Goal: Task Accomplishment & Management: Use online tool/utility

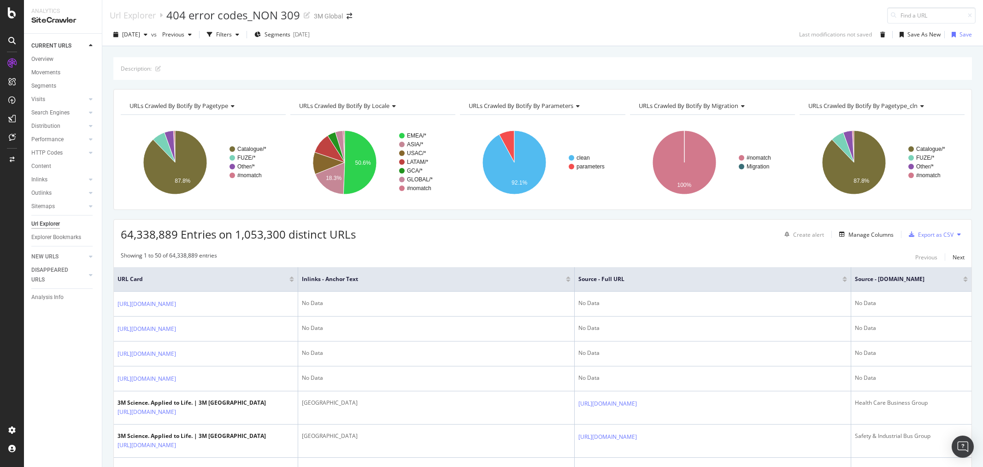
click at [239, 32] on icon "button" at bounding box center [238, 35] width 4 height 6
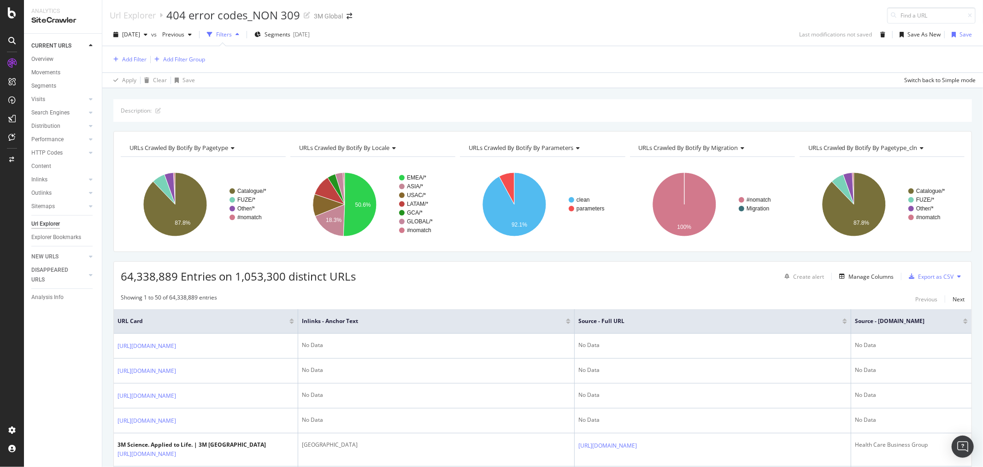
click at [239, 32] on icon "button" at bounding box center [238, 35] width 4 height 6
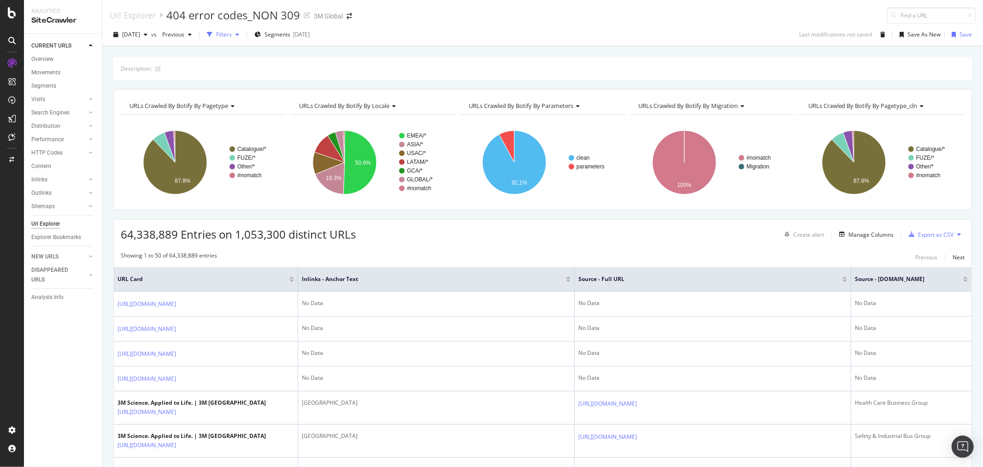
click at [243, 30] on div "Filters" at bounding box center [223, 35] width 40 height 14
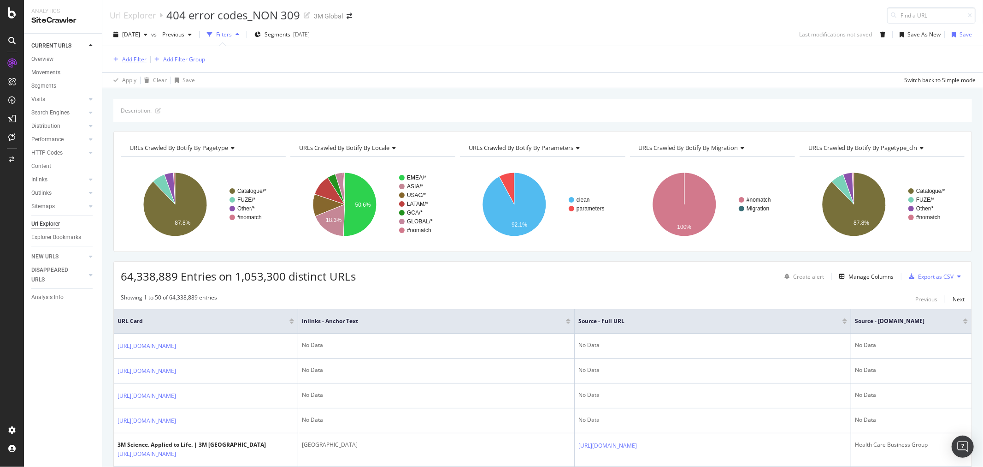
click at [138, 59] on div "Add Filter" at bounding box center [134, 59] width 24 height 8
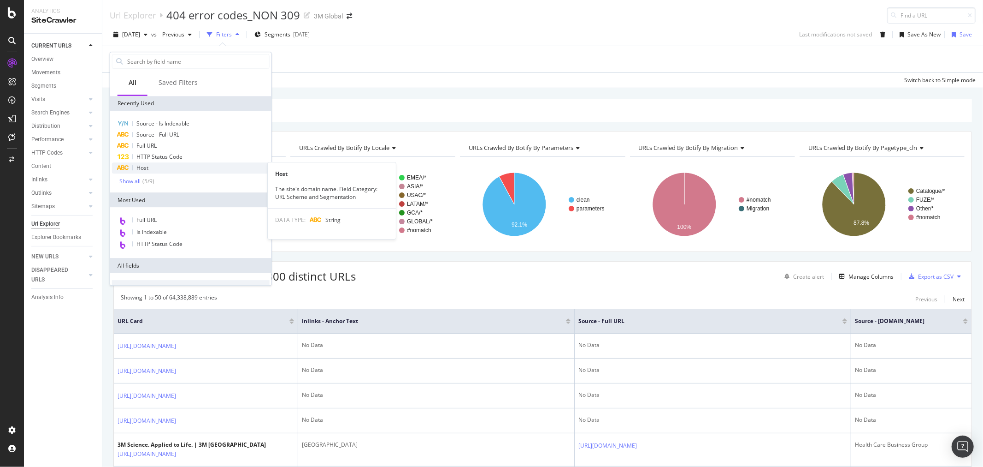
click at [153, 167] on div "Host" at bounding box center [191, 167] width 158 height 11
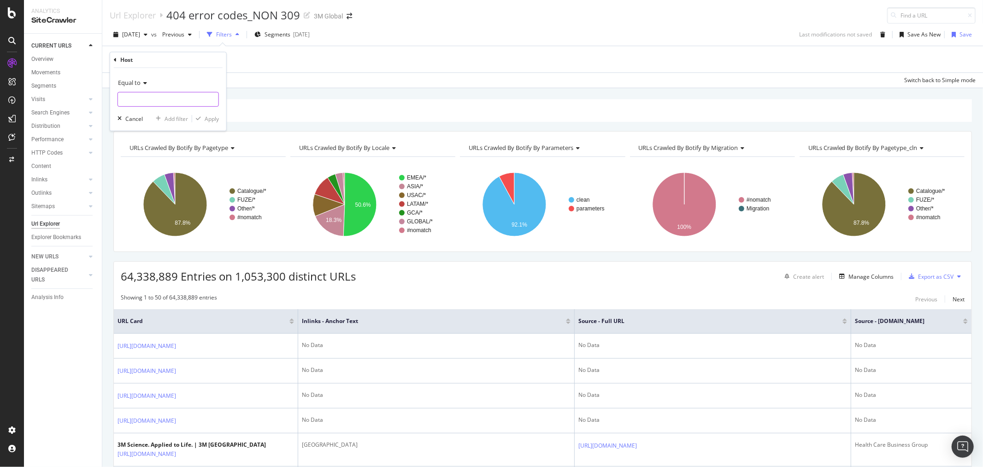
click at [155, 101] on input "text" at bounding box center [168, 99] width 101 height 15
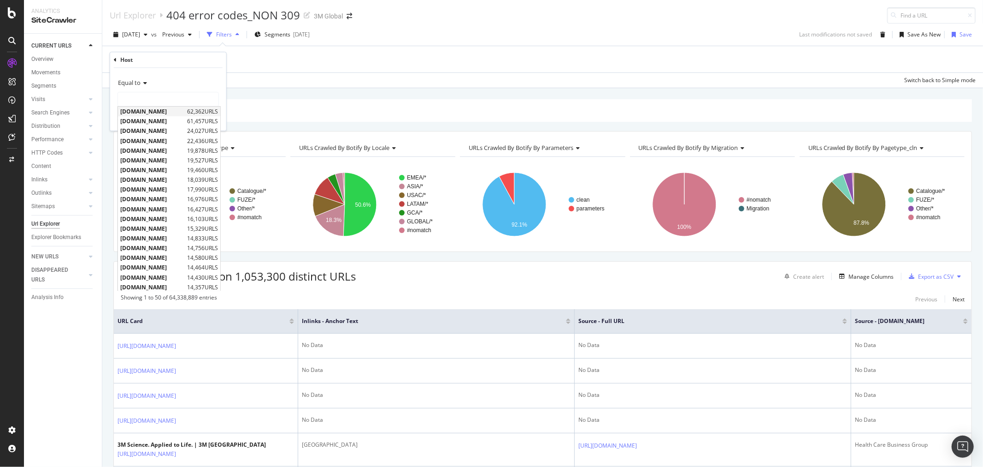
click at [154, 113] on span "[DOMAIN_NAME]" at bounding box center [152, 111] width 65 height 8
type input "[DOMAIN_NAME]"
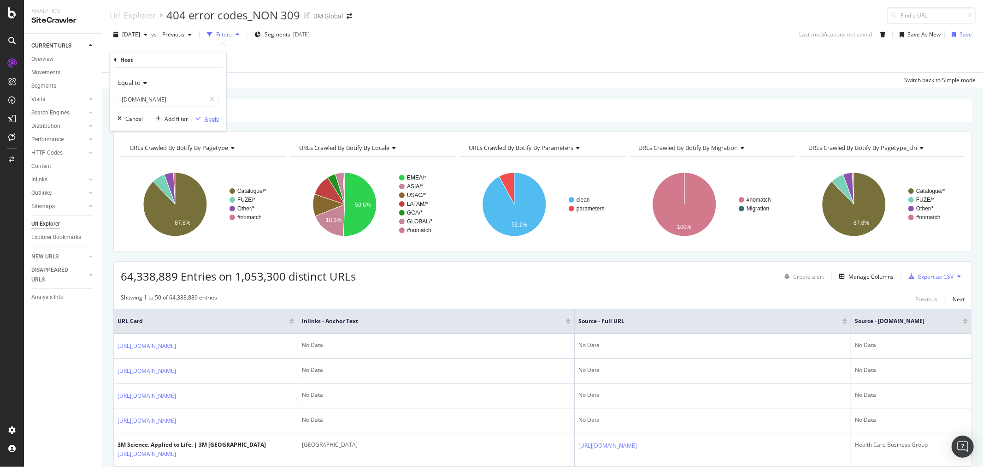
click at [211, 117] on div "Apply" at bounding box center [212, 119] width 14 height 8
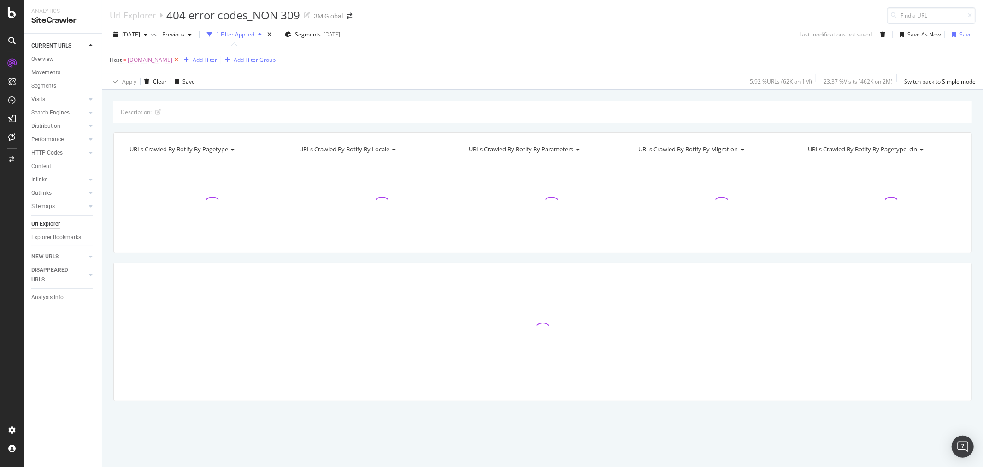
click at [172, 62] on icon at bounding box center [176, 59] width 8 height 9
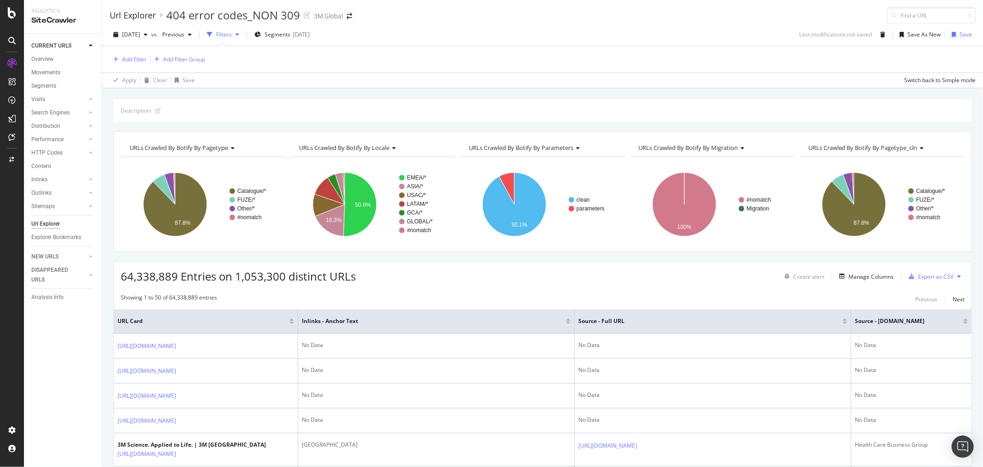
click at [154, 20] on div "Url Explorer" at bounding box center [133, 15] width 46 height 10
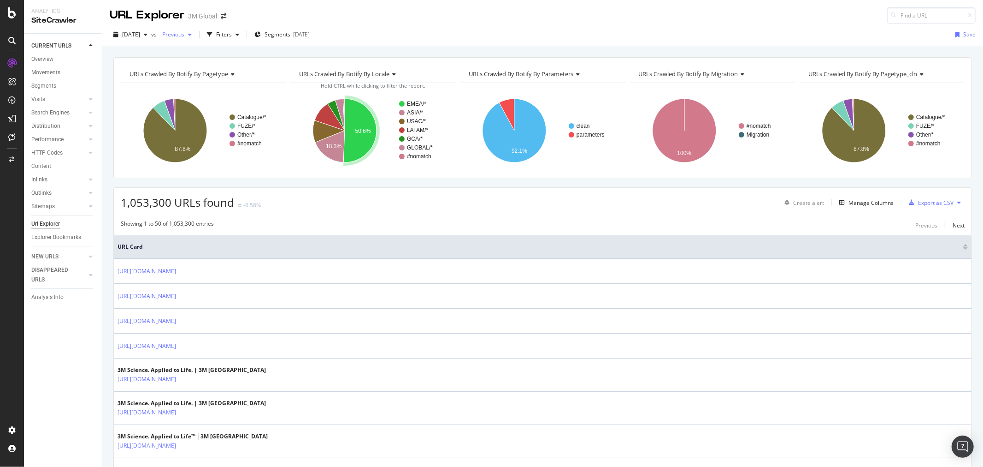
click at [192, 34] on icon "button" at bounding box center [190, 35] width 4 height 6
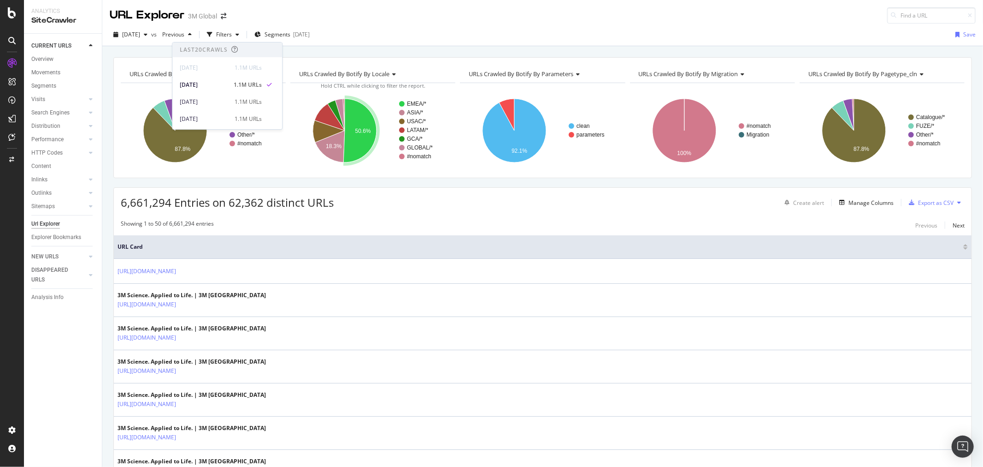
click at [334, 8] on div "URL Explorer 3M Global" at bounding box center [542, 12] width 881 height 24
click at [232, 34] on div "Filters" at bounding box center [224, 34] width 16 height 8
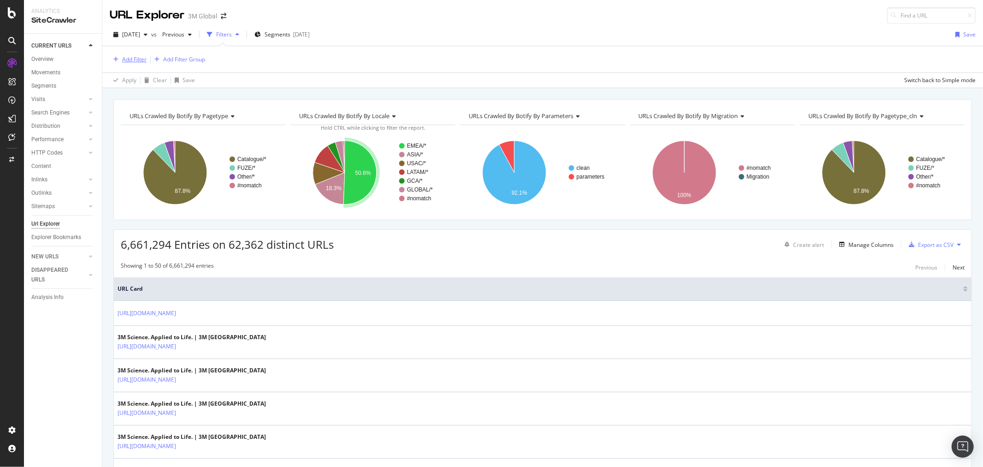
click at [127, 56] on div "Add Filter" at bounding box center [134, 59] width 24 height 8
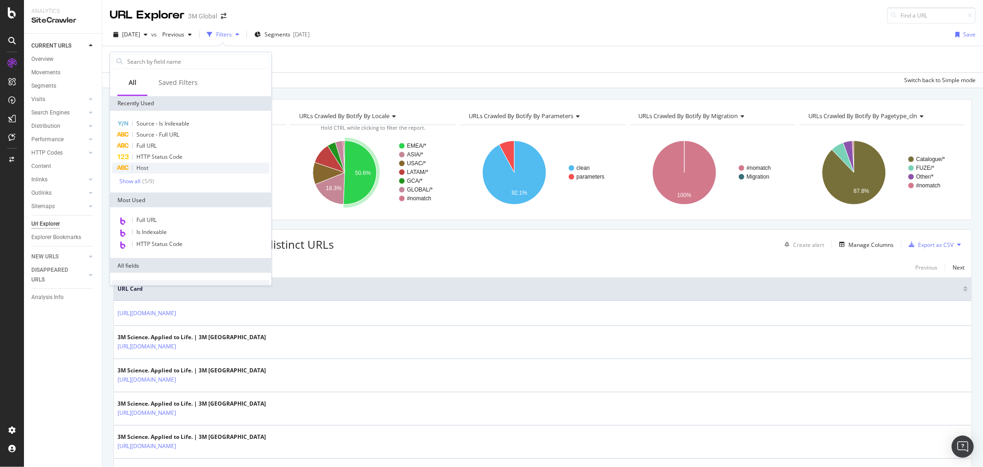
click at [154, 164] on div "Host" at bounding box center [191, 167] width 158 height 11
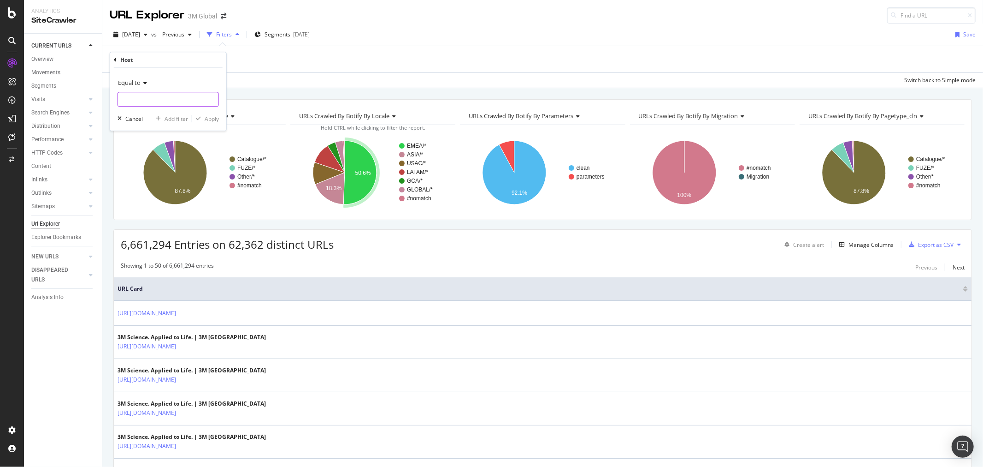
click at [160, 98] on input "text" at bounding box center [168, 99] width 101 height 15
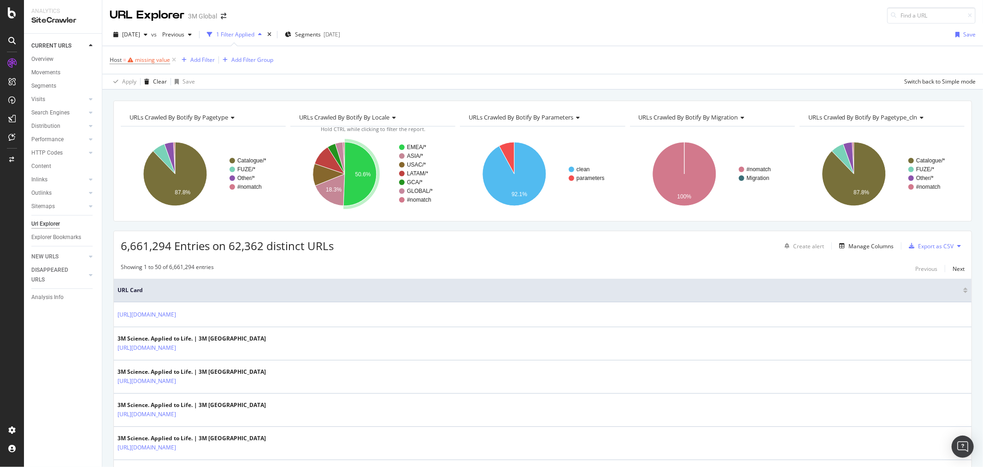
drag, startPoint x: 249, startPoint y: 70, endPoint x: 250, endPoint y: 46, distance: 23.5
click at [249, 69] on div "Host = missing value Add Filter Add Filter Group" at bounding box center [543, 60] width 866 height 28
click at [172, 58] on icon at bounding box center [174, 59] width 8 height 9
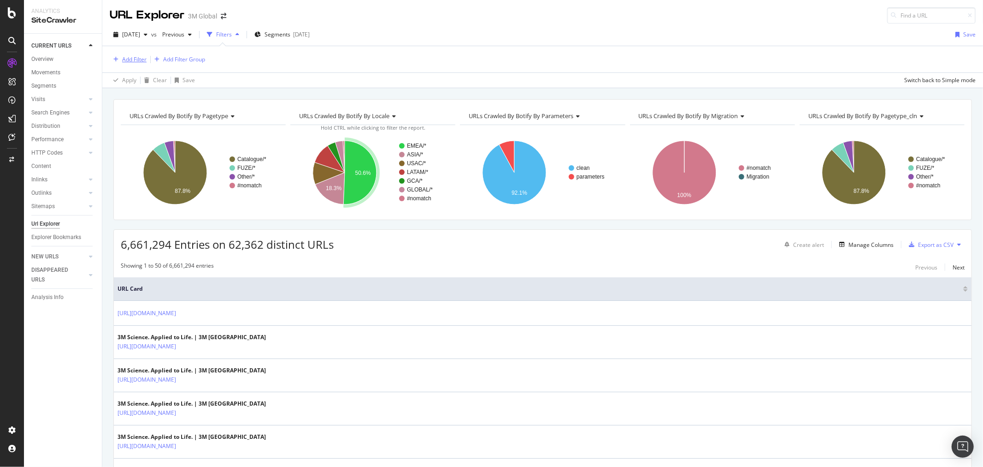
click at [136, 54] on div "Add Filter" at bounding box center [128, 59] width 37 height 10
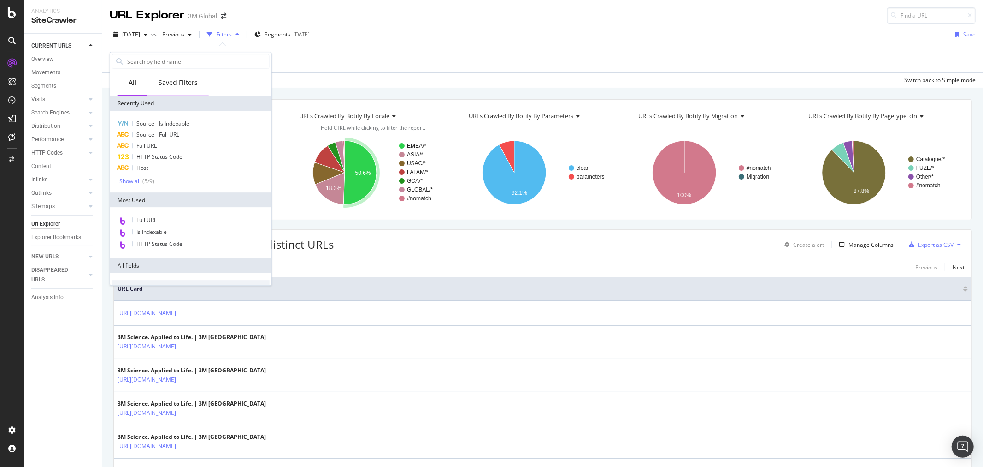
click at [166, 76] on div "Saved Filters" at bounding box center [178, 83] width 61 height 25
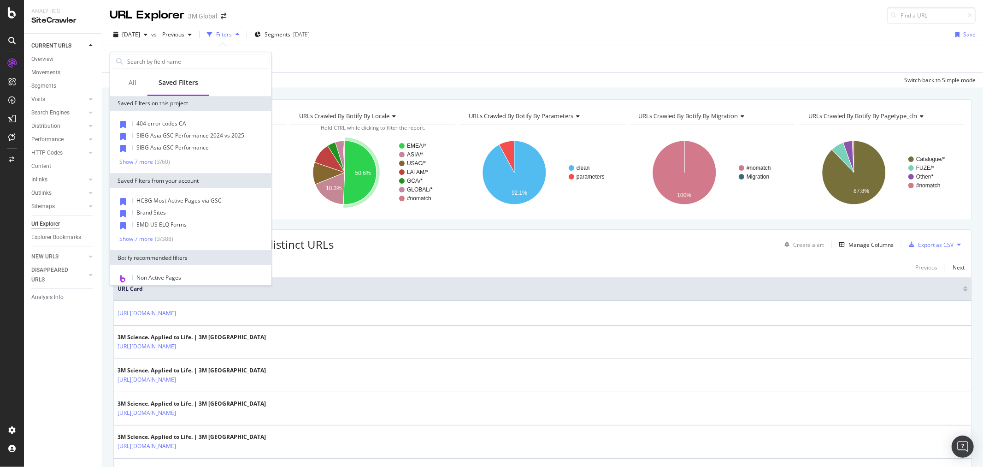
click at [135, 157] on div "404 error codes CA SIBG Asia GSC Performance 2024 vs 2025 SIBG Asia GSC Perform…" at bounding box center [191, 141] width 158 height 47
click at [135, 162] on div "Show 7 more" at bounding box center [136, 162] width 34 height 6
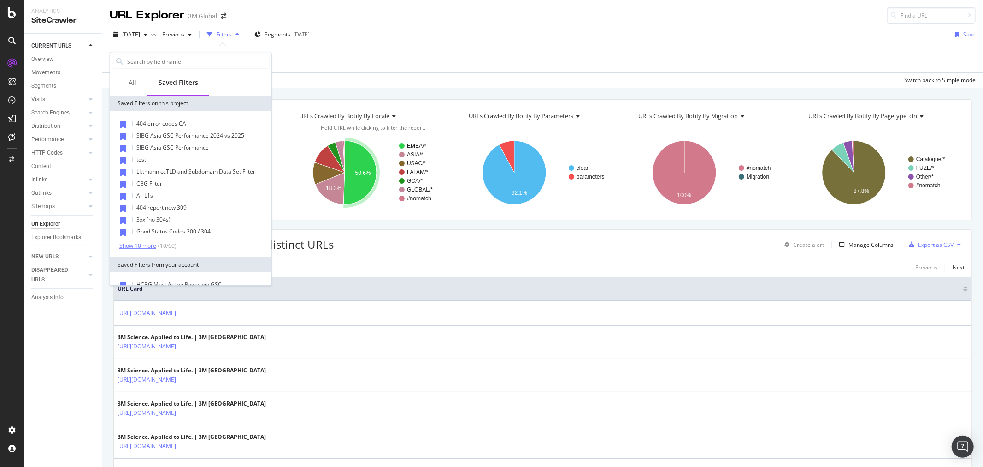
click at [141, 246] on div "Show 10 more" at bounding box center [137, 246] width 37 height 6
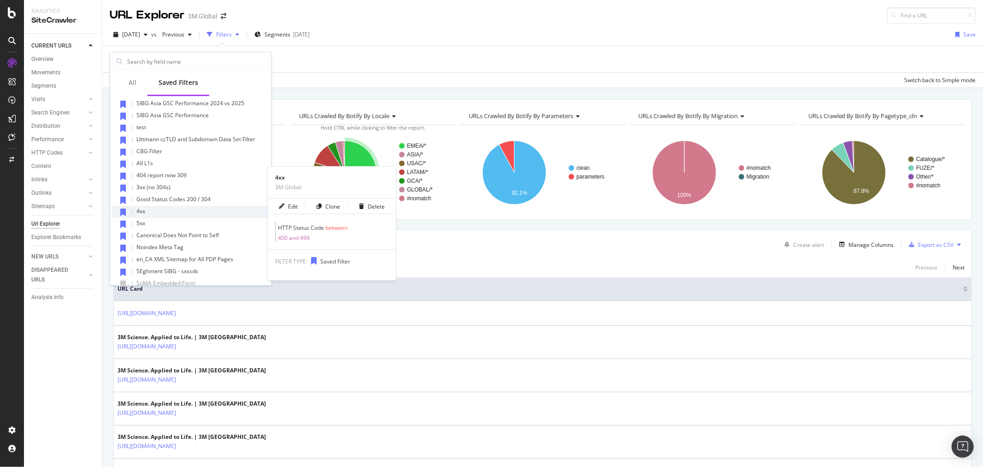
scroll to position [154, 0]
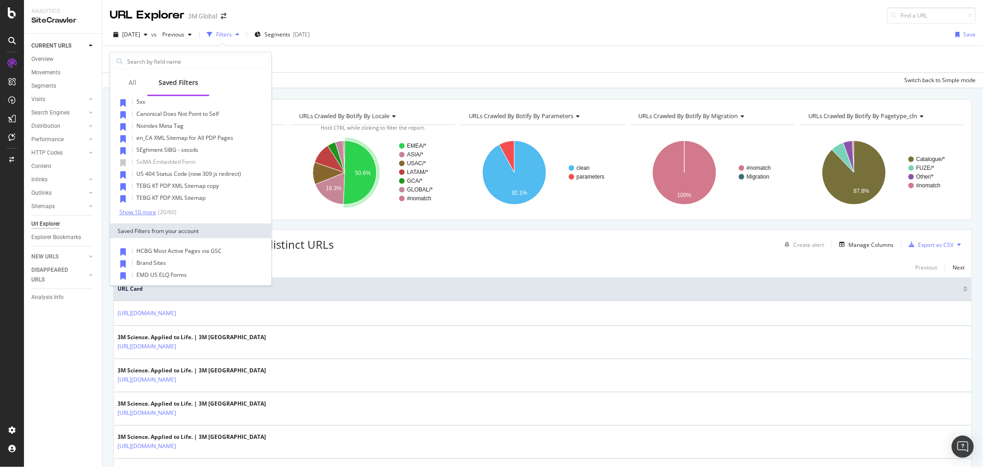
click at [136, 209] on div "Show 10 more" at bounding box center [137, 212] width 37 height 6
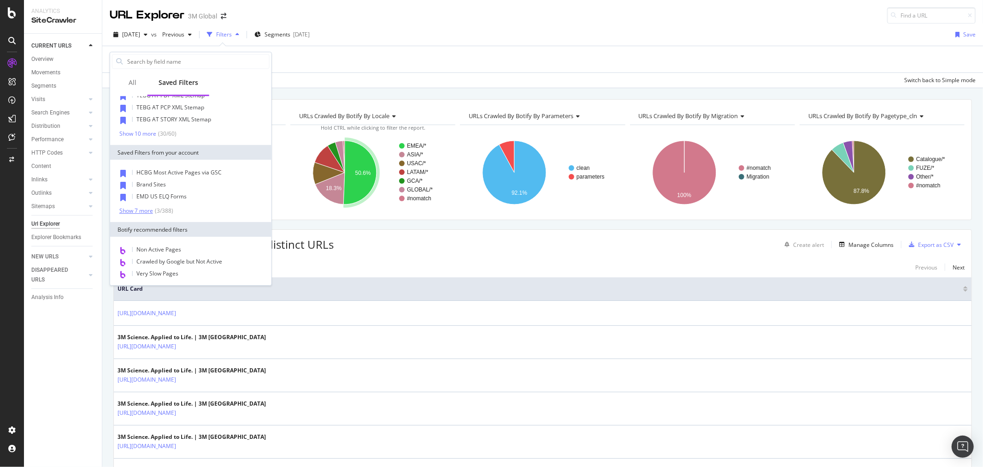
scroll to position [358, 0]
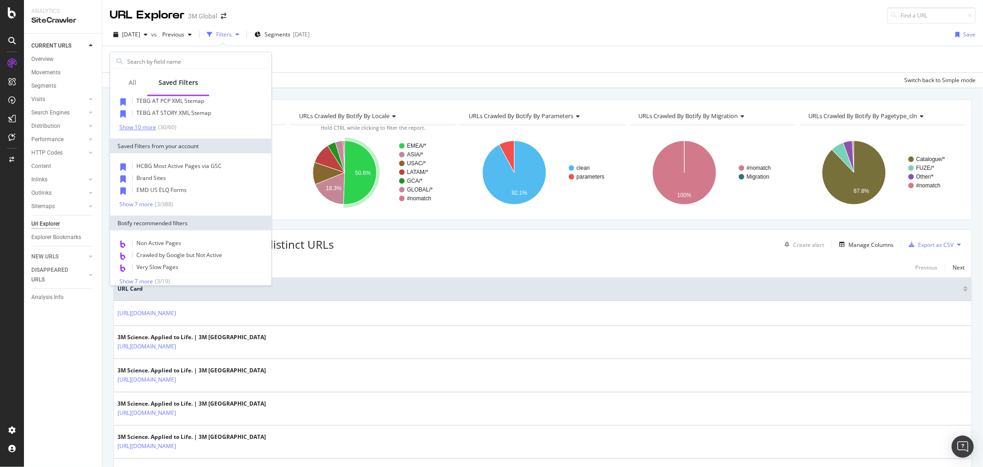
click at [142, 129] on div "Show 10 more" at bounding box center [137, 127] width 37 height 6
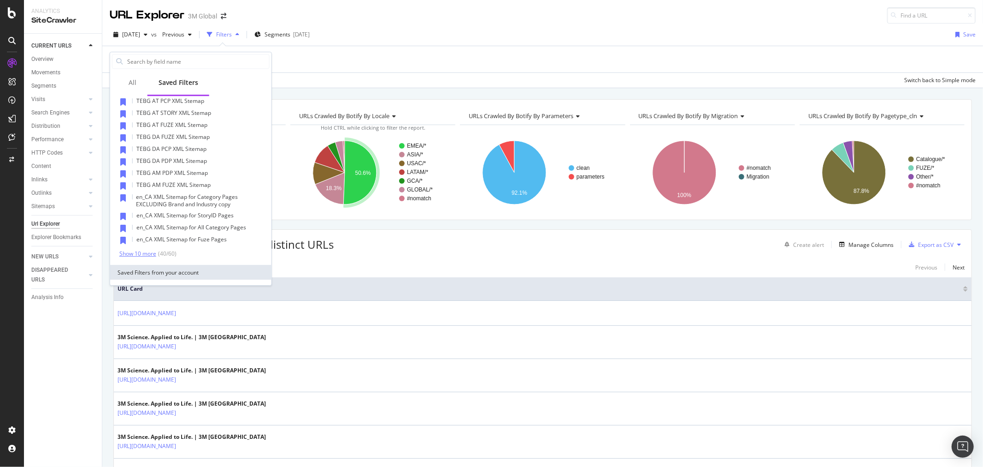
click at [132, 250] on div "Show 10 more" at bounding box center [137, 253] width 37 height 6
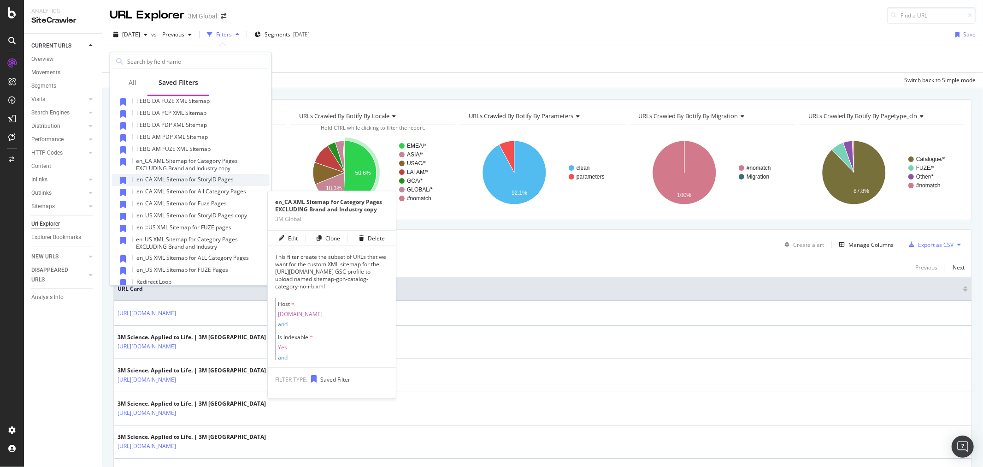
scroll to position [409, 0]
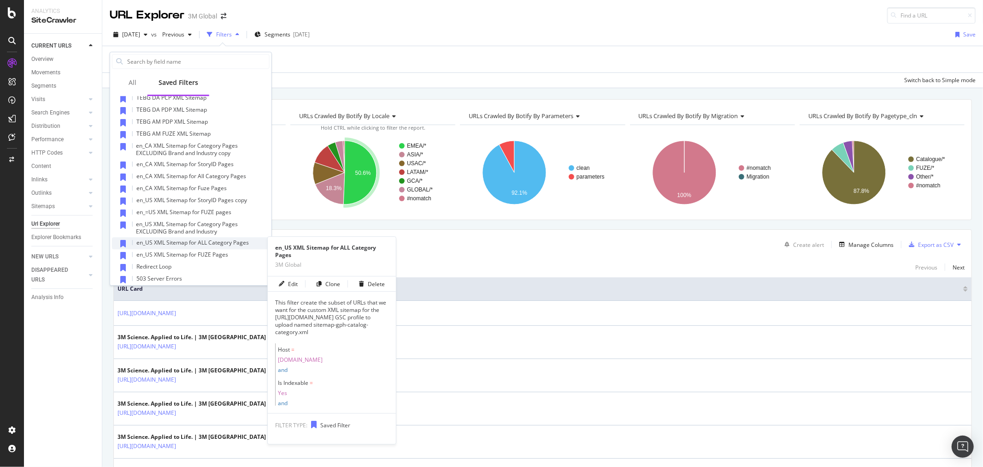
click at [249, 241] on div "en_US XML Sitemap for ALL Category Pages" at bounding box center [191, 243] width 158 height 12
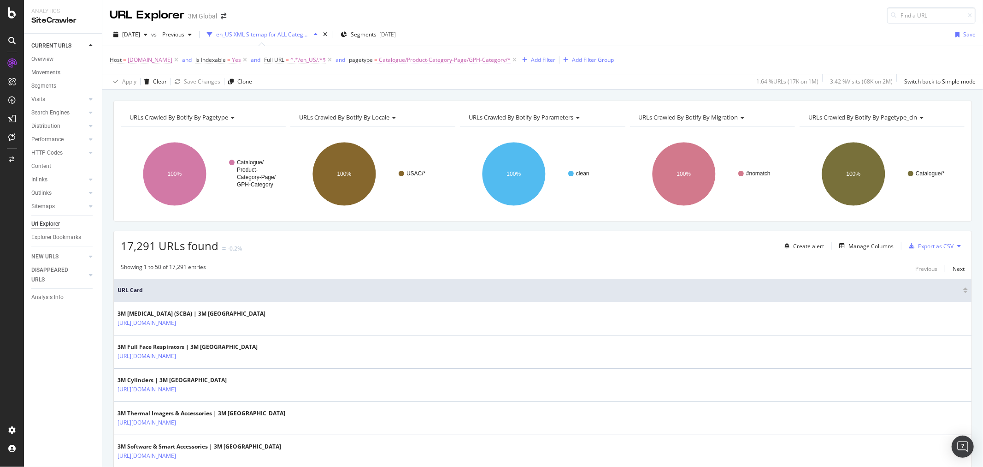
click at [459, 62] on span "Catalogue/Product-Category-Page/GPH-Category/*" at bounding box center [445, 59] width 132 height 13
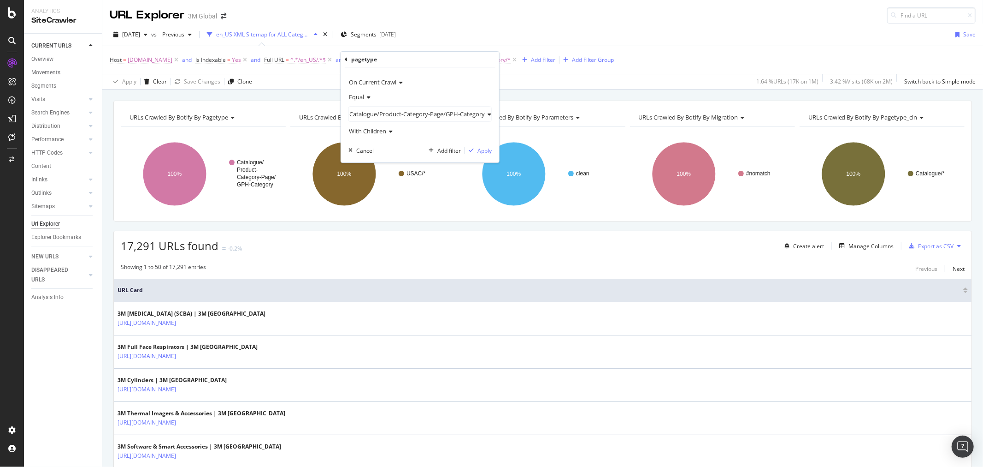
click at [392, 108] on div "Catalogue/Product-Category-Page/GPH-Category" at bounding box center [420, 114] width 142 height 15
click at [467, 153] on span "Select" at bounding box center [467, 152] width 16 height 8
click at [442, 154] on div "Apply" at bounding box center [443, 151] width 14 height 8
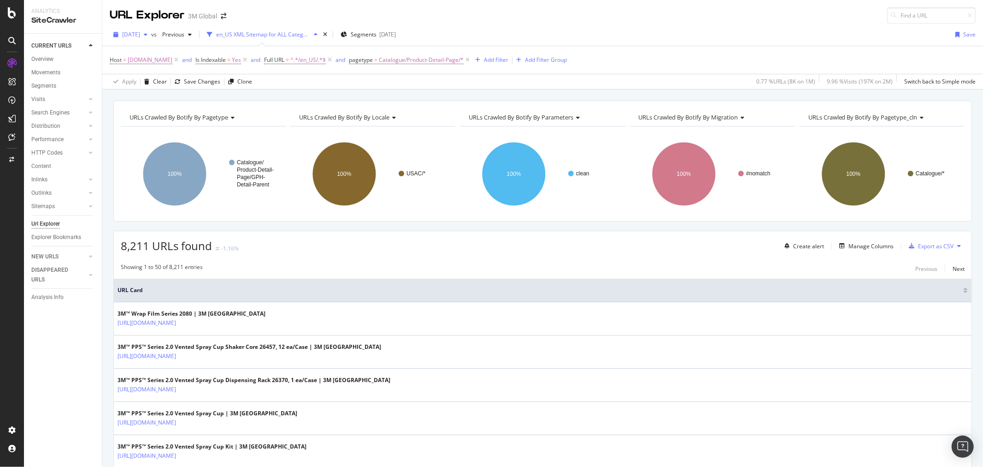
click at [140, 34] on span "[DATE]" at bounding box center [131, 34] width 18 height 8
click at [155, 82] on div "[DATE]" at bounding box center [147, 85] width 49 height 8
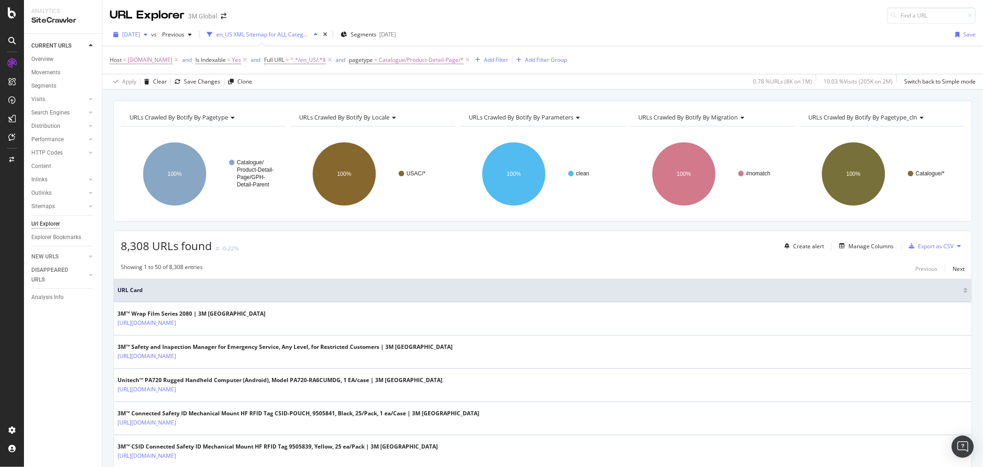
click at [151, 36] on div "button" at bounding box center [145, 35] width 11 height 6
click at [153, 70] on div "[DATE]" at bounding box center [147, 68] width 49 height 8
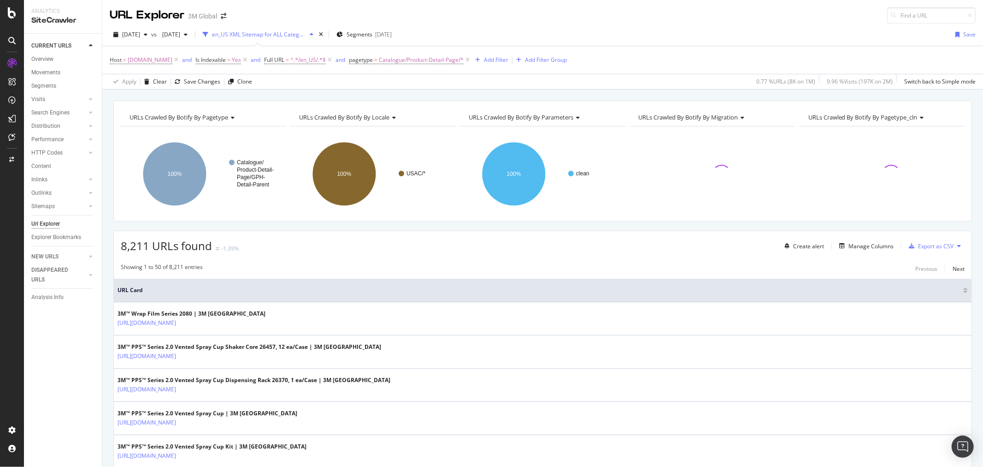
click at [958, 245] on icon at bounding box center [960, 246] width 4 height 6
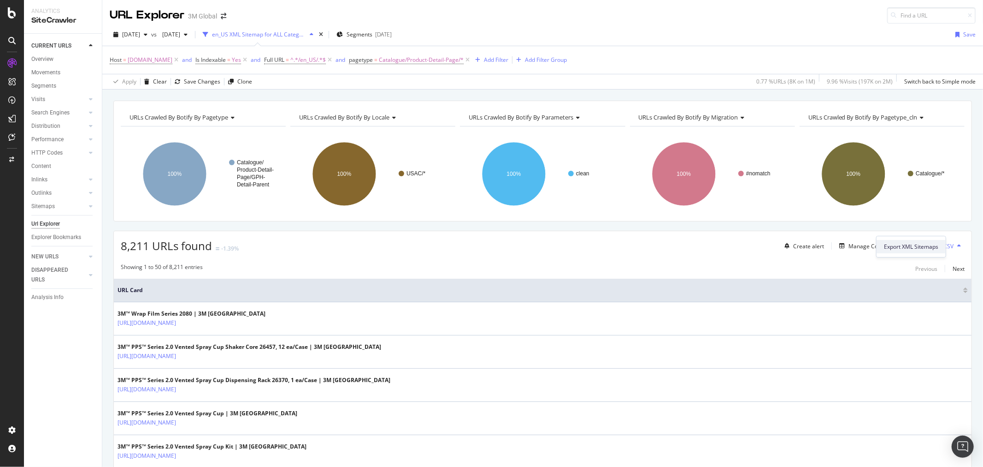
click at [928, 245] on span "Export XML Sitemaps" at bounding box center [911, 247] width 54 height 8
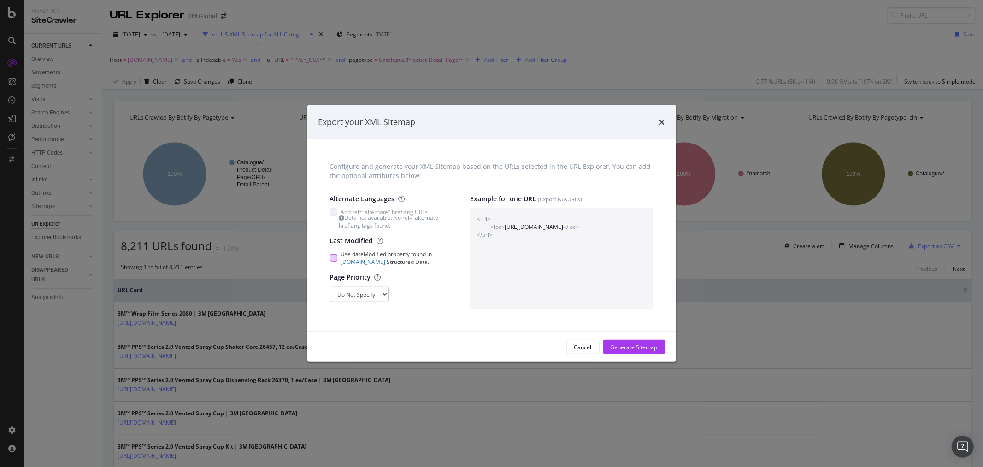
click at [331, 260] on div "modal" at bounding box center [333, 257] width 7 height 7
click at [375, 294] on select "Do Not Specify 0 0.1 0.2 0.3 0.4 0.5 0.6 0.7 0.8 0.9 1" at bounding box center [359, 294] width 59 height 16
click at [375, 293] on select "Do Not Specify 0 0.1 0.2 0.3 0.4 0.5 0.6 0.7 0.8 0.9 1" at bounding box center [359, 294] width 59 height 16
click at [646, 349] on div "Generate Sitemap" at bounding box center [634, 347] width 47 height 8
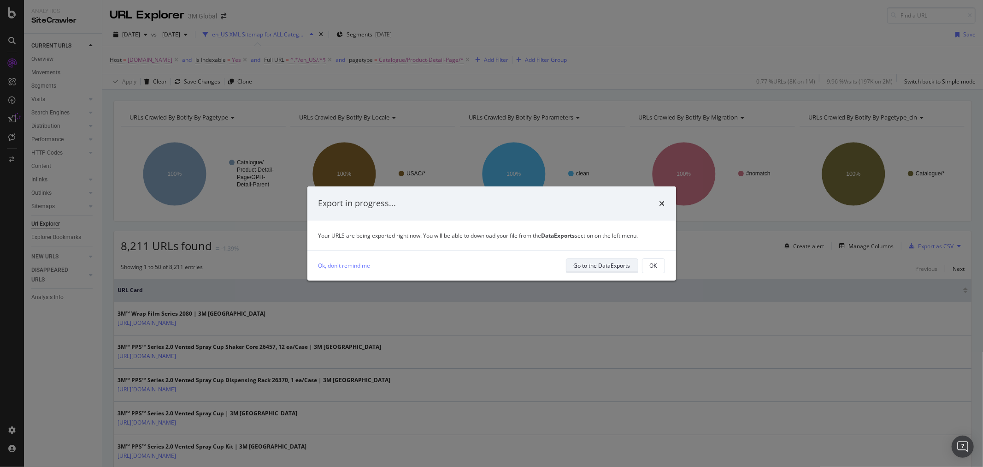
click at [607, 268] on div "Go to the DataExports" at bounding box center [602, 265] width 57 height 8
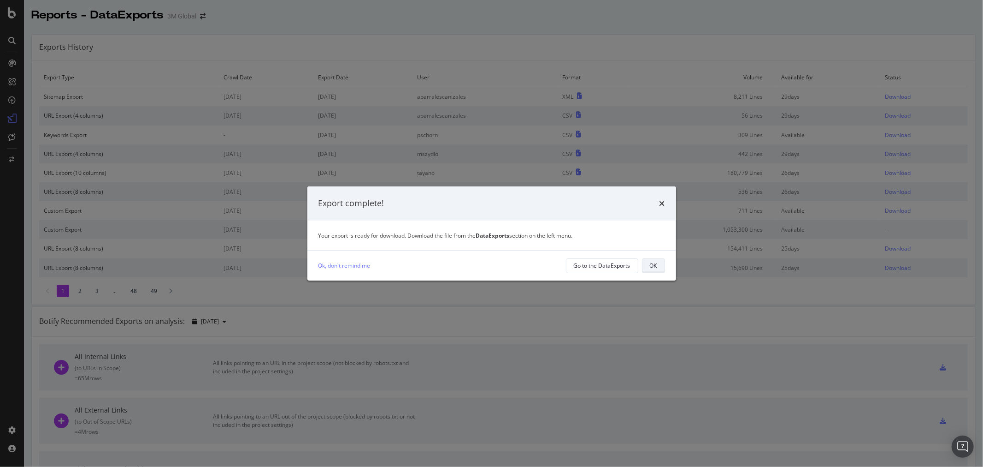
click at [656, 269] on div "OK" at bounding box center [653, 265] width 7 height 8
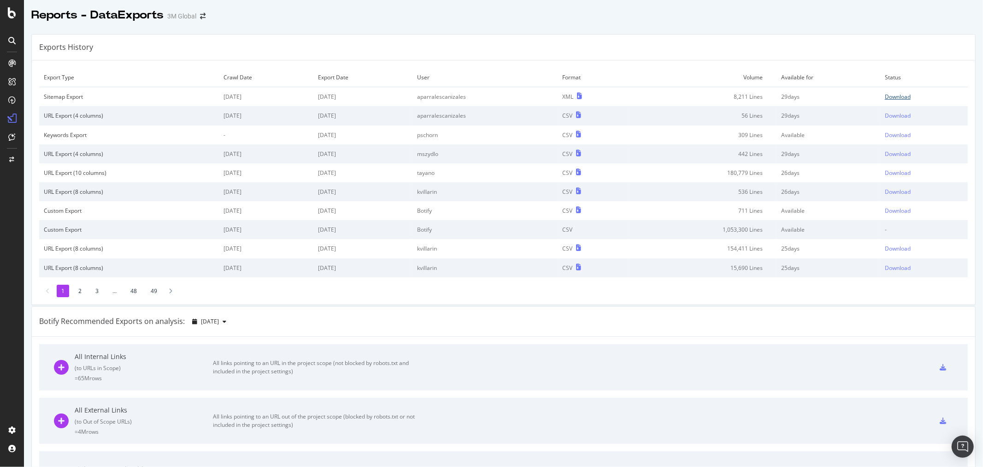
click at [885, 95] on div "Download" at bounding box center [898, 97] width 26 height 8
click at [403, 34] on div "Exports History Export Type Crawl Date Export Date User Format Volume Available…" at bounding box center [503, 169] width 945 height 271
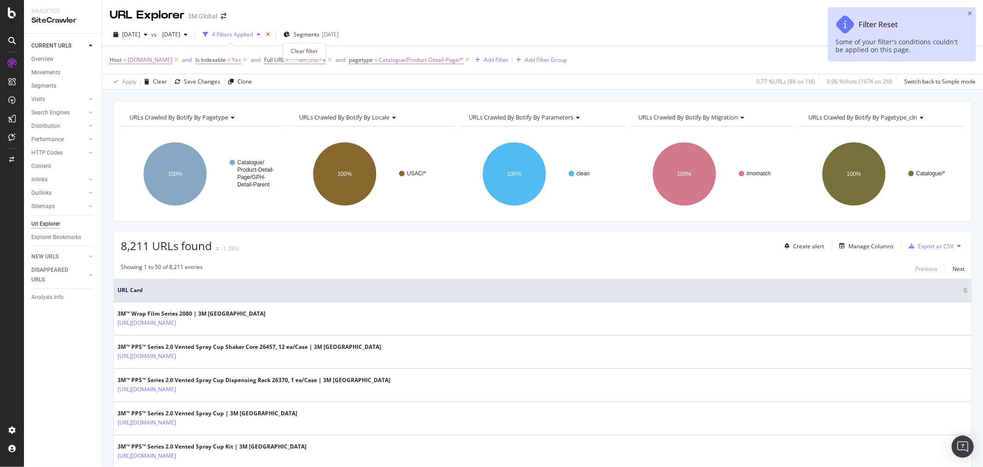
click at [270, 32] on icon "times" at bounding box center [268, 35] width 4 height 6
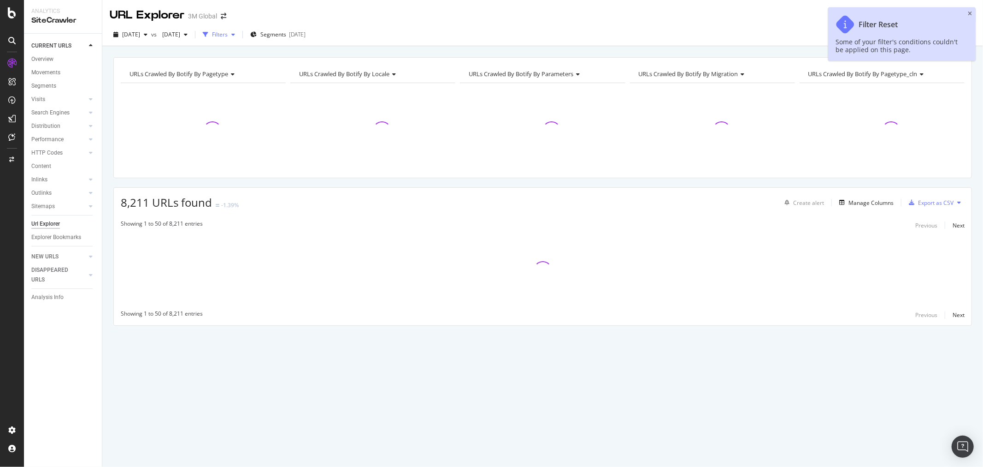
click at [228, 34] on div "Filters" at bounding box center [220, 34] width 16 height 8
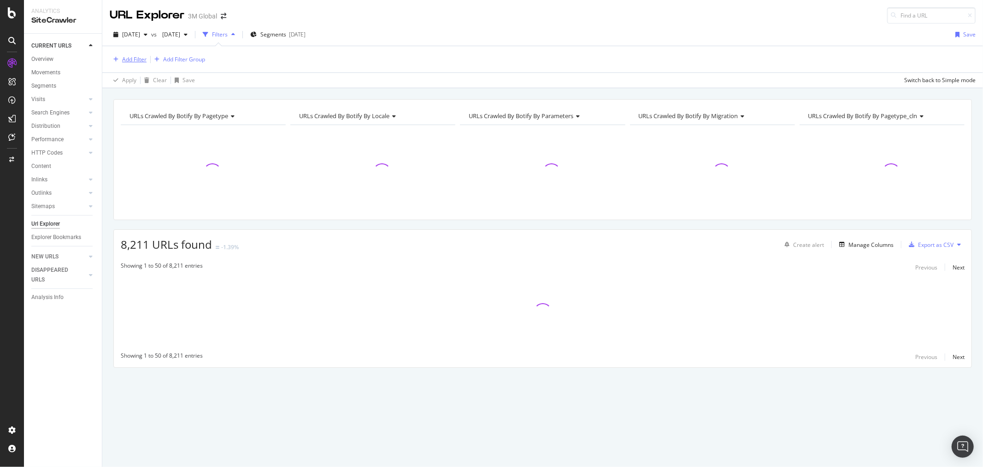
click at [134, 59] on div "Add Filter" at bounding box center [134, 59] width 24 height 8
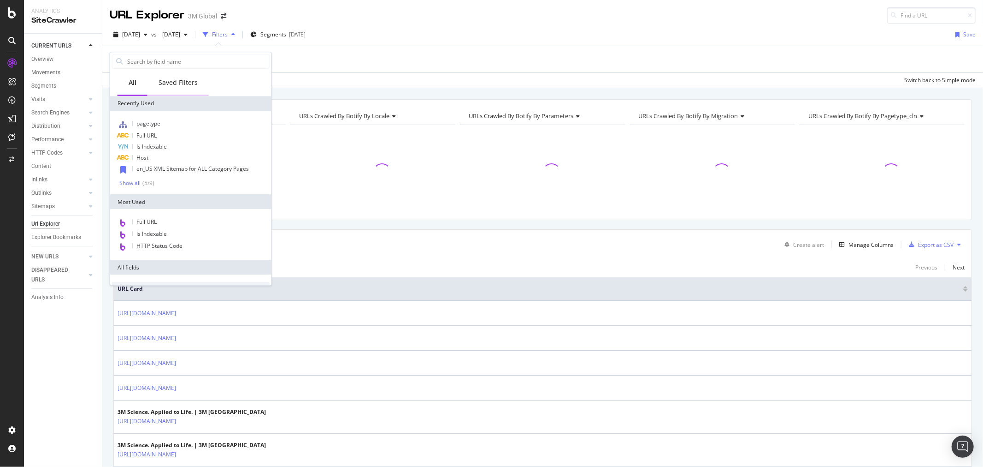
click at [178, 82] on div "Saved Filters" at bounding box center [178, 82] width 39 height 9
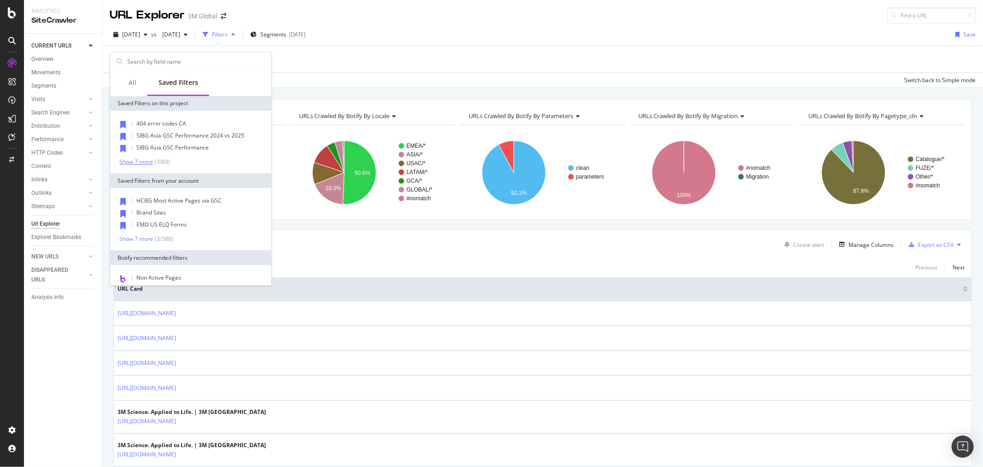
click at [139, 160] on div "Show 7 more" at bounding box center [136, 162] width 34 height 6
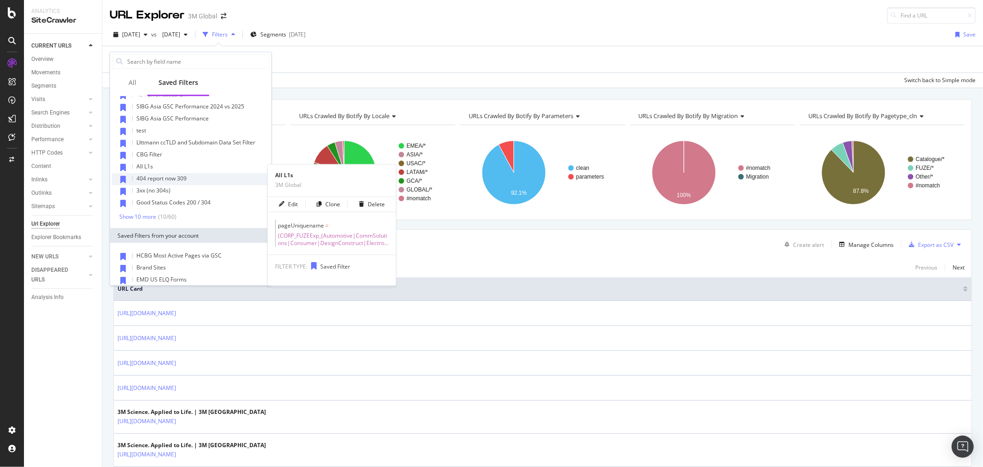
scroll to position [23, 0]
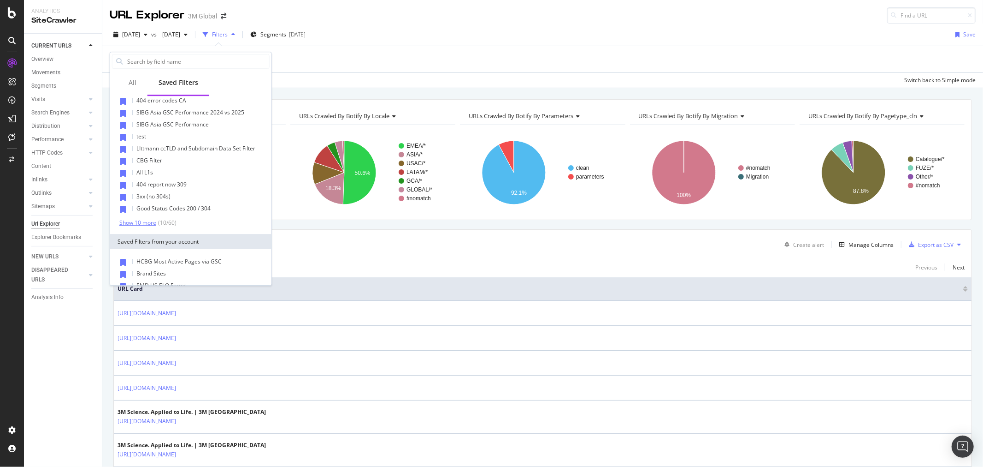
click at [137, 222] on div "Show 10 more" at bounding box center [137, 222] width 37 height 6
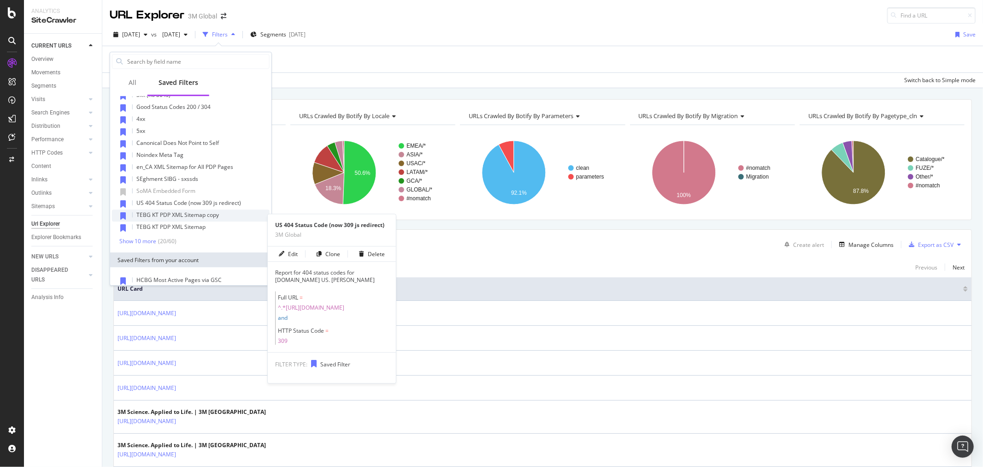
scroll to position [125, 0]
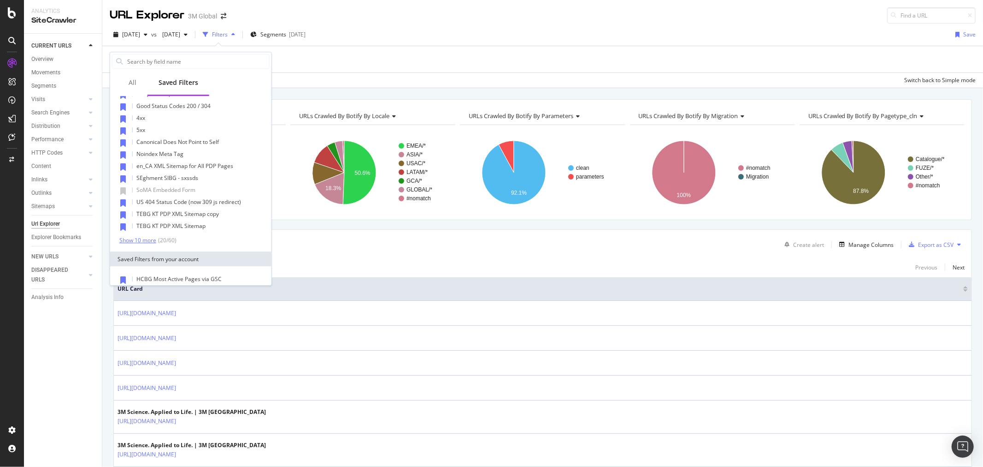
click at [148, 239] on div "Show 10 more" at bounding box center [137, 240] width 37 height 6
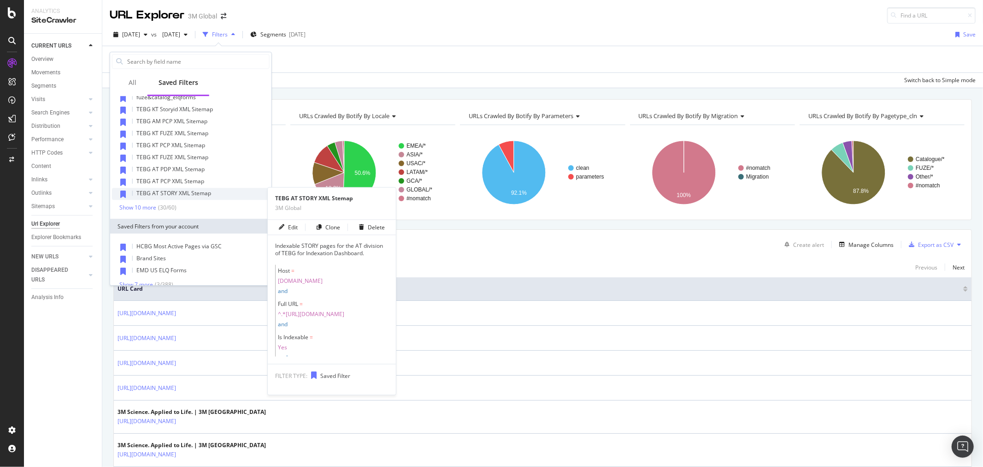
scroll to position [279, 0]
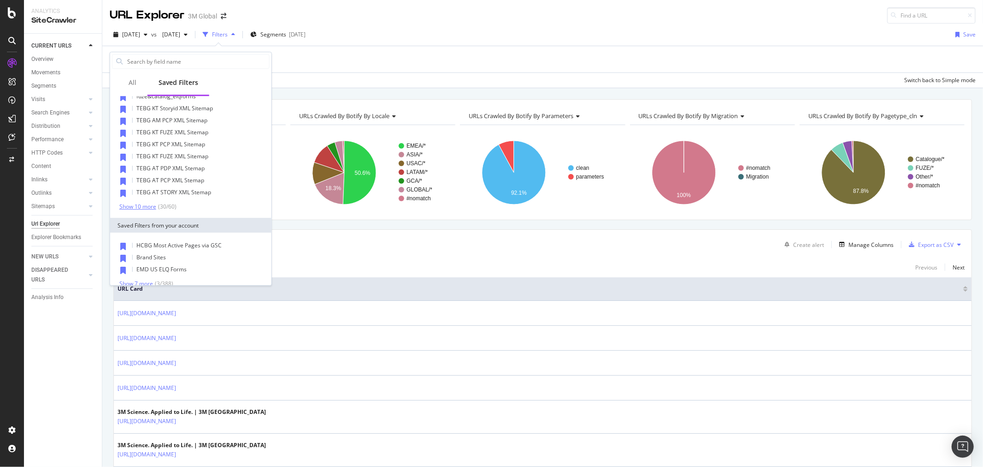
click at [138, 204] on div "Show 10 more" at bounding box center [137, 206] width 37 height 6
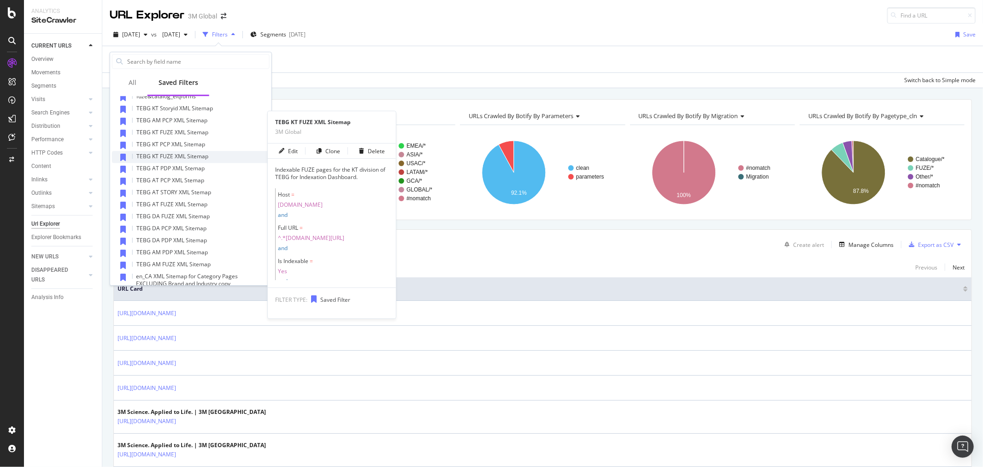
scroll to position [432, 0]
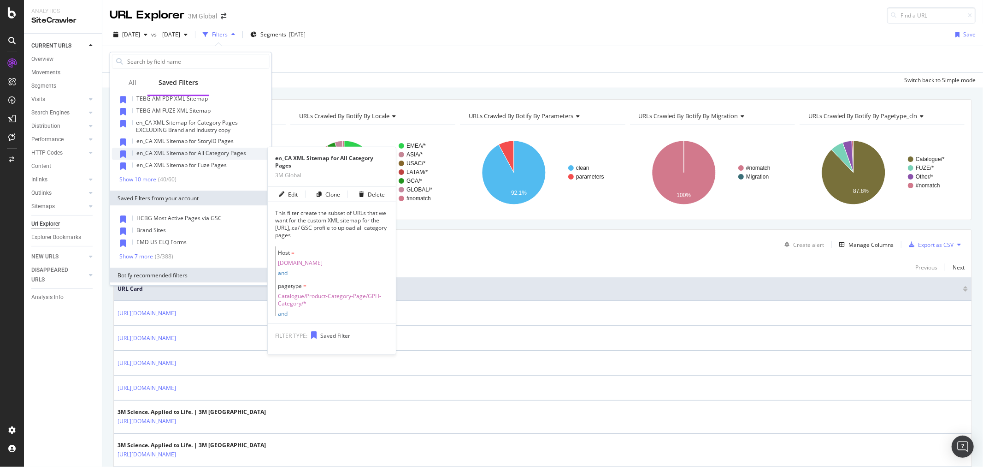
click at [225, 149] on span "en_CA XML Sitemap for All Category Pages" at bounding box center [191, 153] width 110 height 8
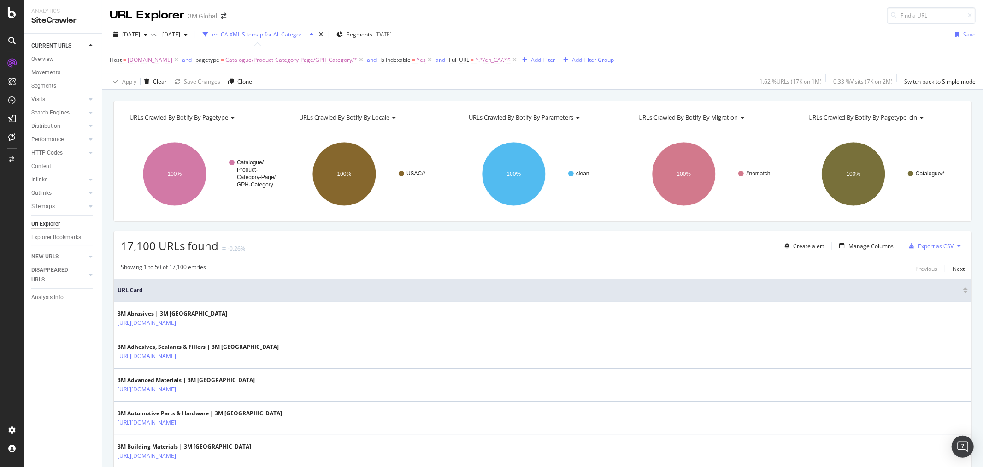
click at [326, 58] on span "Catalogue/Product-Category-Page/GPH-Category/*" at bounding box center [291, 59] width 132 height 13
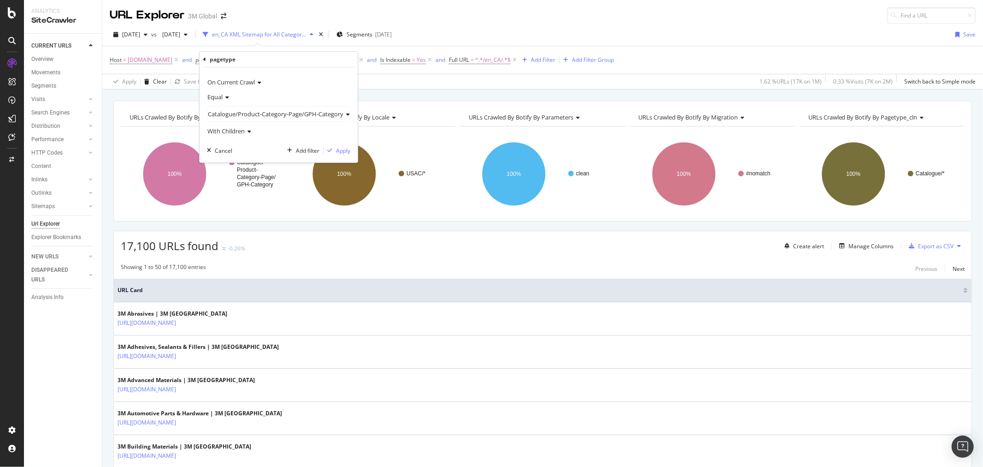
click at [270, 116] on span "Catalogue/Product-Category-Page/GPH-Category" at bounding box center [276, 114] width 136 height 8
click at [330, 151] on span "Select" at bounding box center [326, 152] width 16 height 8
click at [298, 151] on div "Apply" at bounding box center [301, 151] width 14 height 8
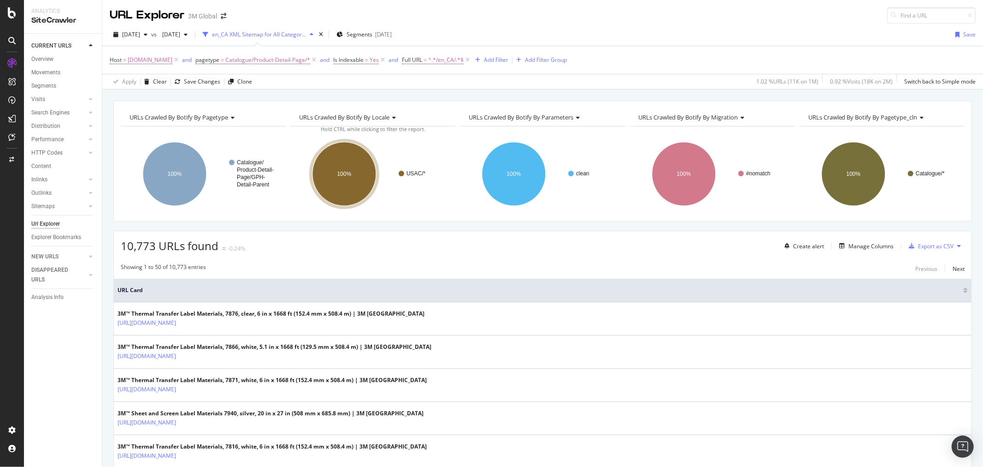
click at [958, 246] on icon at bounding box center [960, 246] width 4 height 6
click at [929, 243] on span "Export XML Sitemaps" at bounding box center [911, 247] width 54 height 8
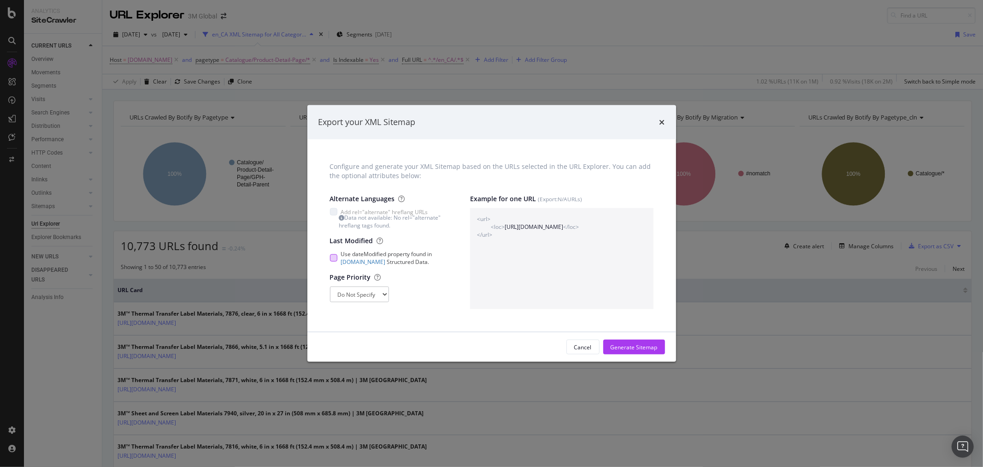
click at [333, 258] on div "modal" at bounding box center [333, 257] width 7 height 7
click at [351, 217] on div "Data not available: No rel="alternate" hreflang tags found." at bounding box center [395, 221] width 113 height 16
click at [332, 210] on div "modal" at bounding box center [333, 211] width 7 height 7
click at [645, 349] on div "Generate Sitemap" at bounding box center [634, 347] width 47 height 8
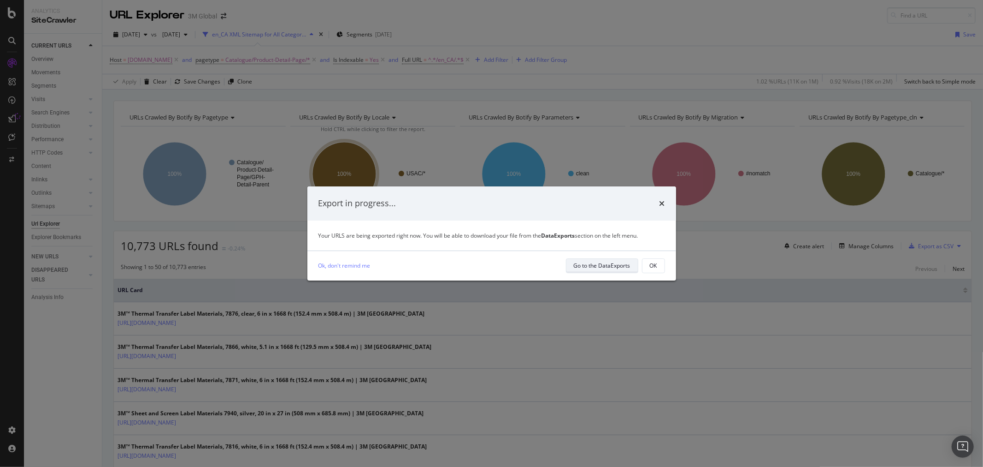
click at [615, 264] on div "Go to the DataExports" at bounding box center [602, 265] width 57 height 8
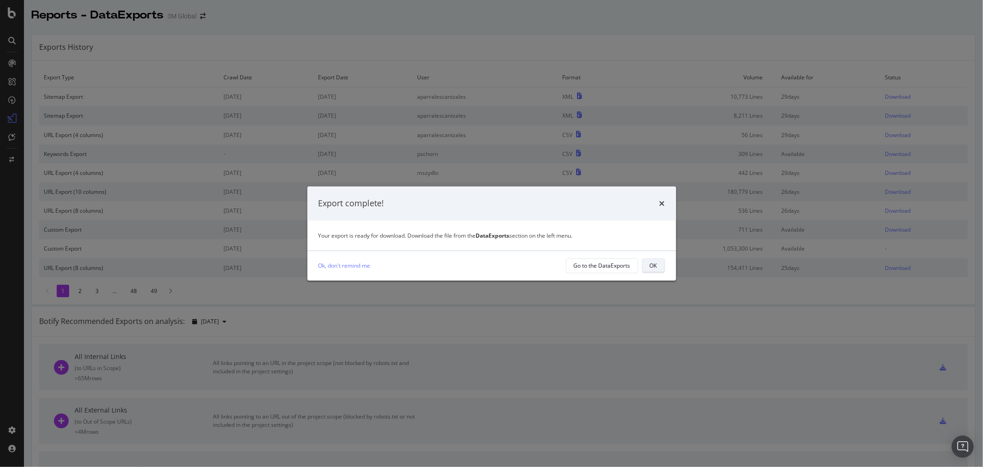
click at [660, 261] on button "OK" at bounding box center [653, 265] width 23 height 15
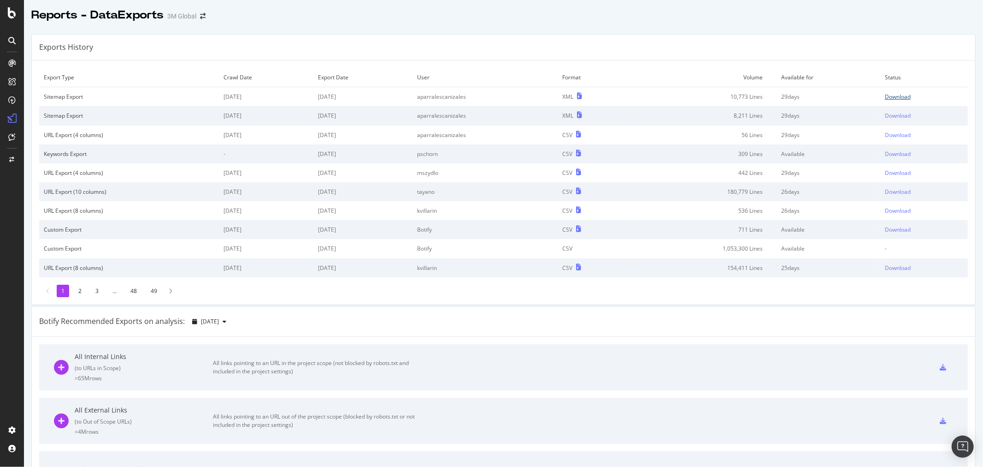
click at [888, 98] on div "Download" at bounding box center [898, 97] width 26 height 8
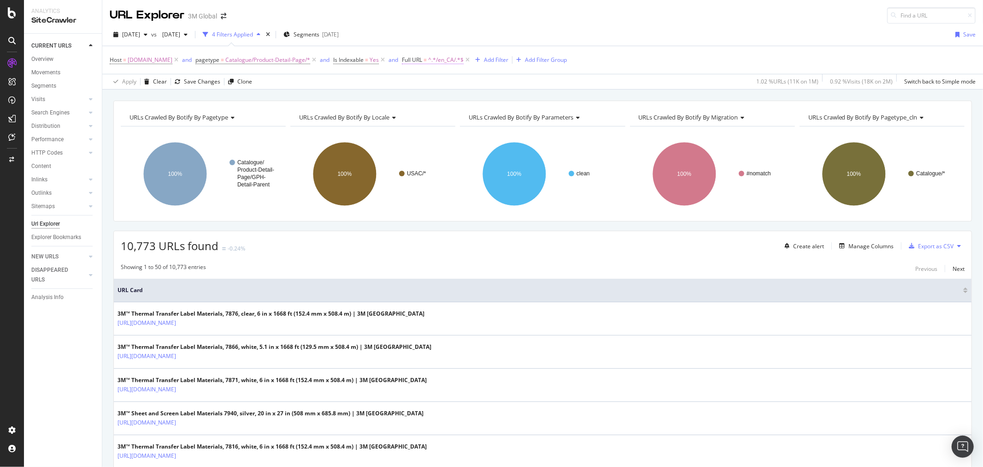
click at [450, 62] on span "^.*/en_CA/.*$" at bounding box center [446, 59] width 36 height 13
click at [425, 100] on input "/en_CA/" at bounding box center [457, 98] width 87 height 15
click at [426, 100] on input "/en_CA/" at bounding box center [457, 98] width 87 height 15
type input "/fr_CA/"
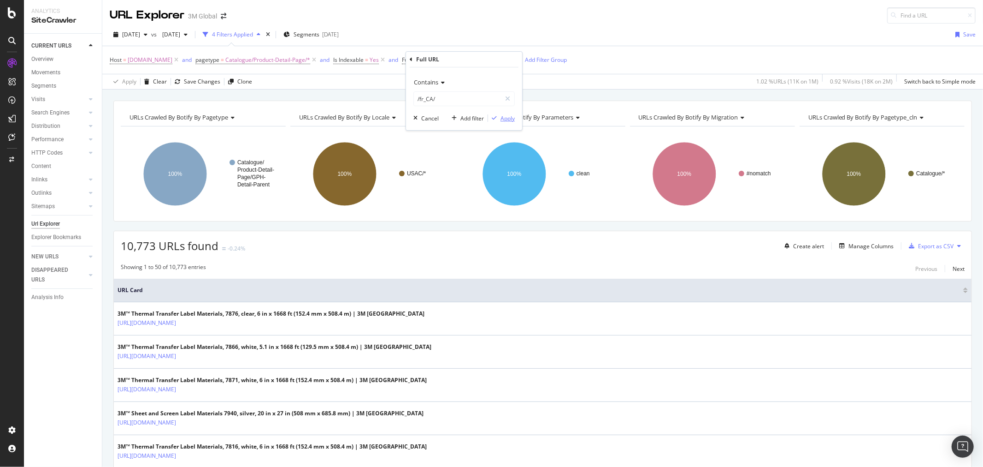
click at [512, 117] on div "Apply" at bounding box center [508, 118] width 14 height 8
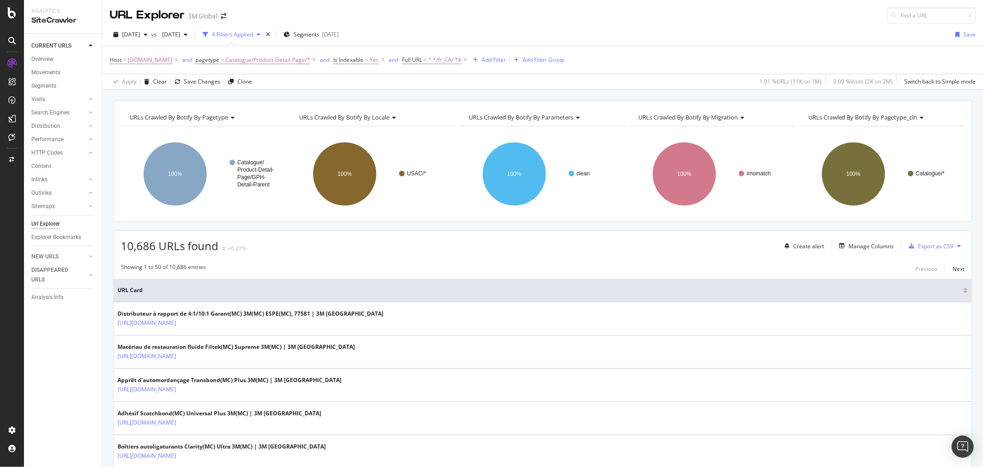
click at [954, 246] on button at bounding box center [959, 245] width 11 height 15
click at [932, 249] on span "Export XML Sitemaps" at bounding box center [911, 247] width 54 height 8
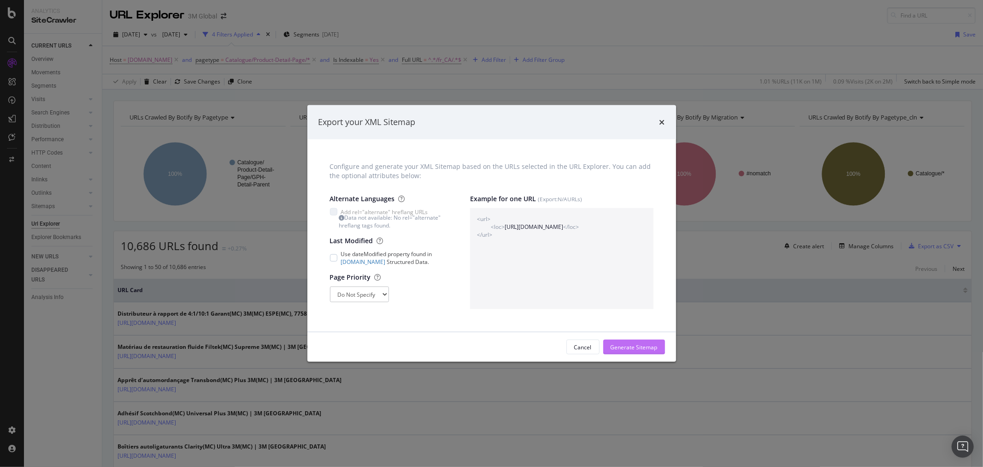
click at [650, 350] on div "Generate Sitemap" at bounding box center [634, 347] width 47 height 8
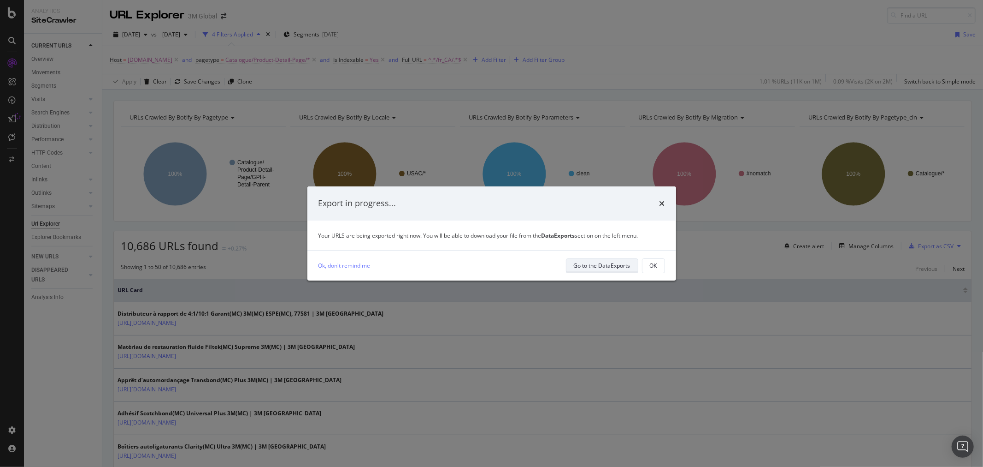
click at [620, 267] on div "Go to the DataExports" at bounding box center [602, 265] width 57 height 8
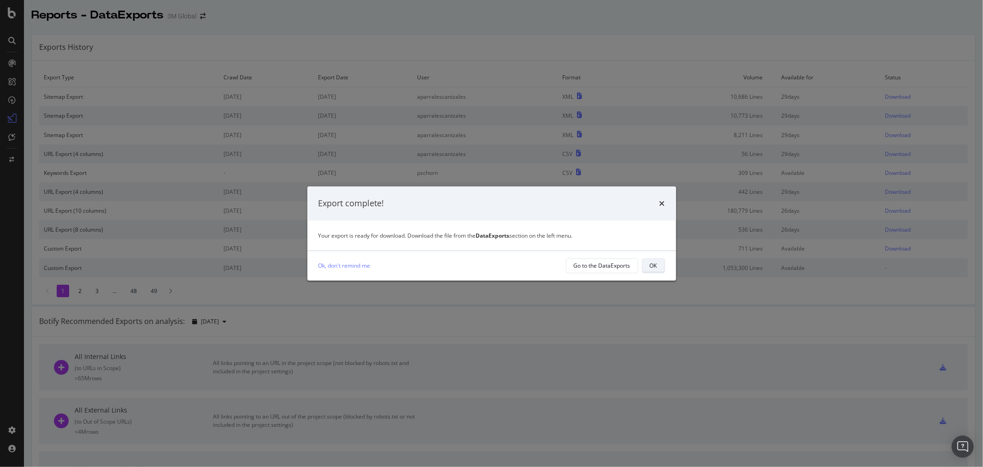
click at [649, 265] on button "OK" at bounding box center [653, 265] width 23 height 15
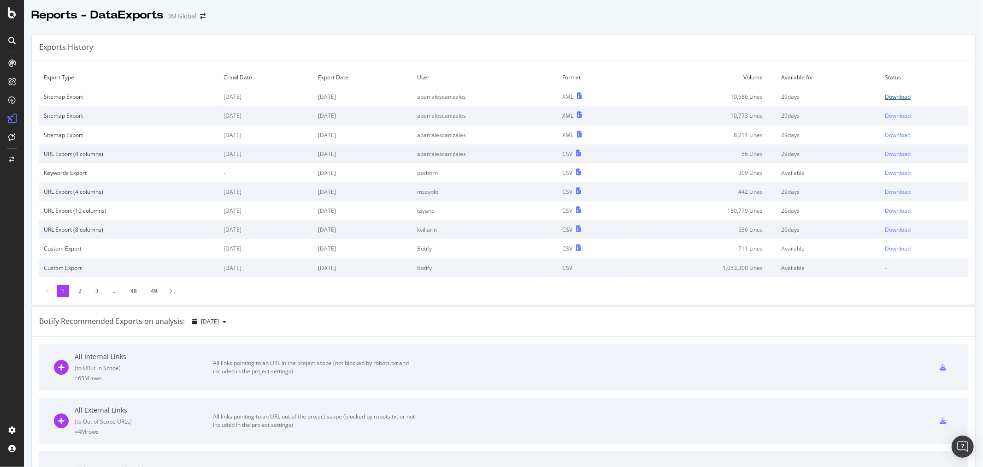
click at [894, 99] on div "Download" at bounding box center [898, 97] width 26 height 8
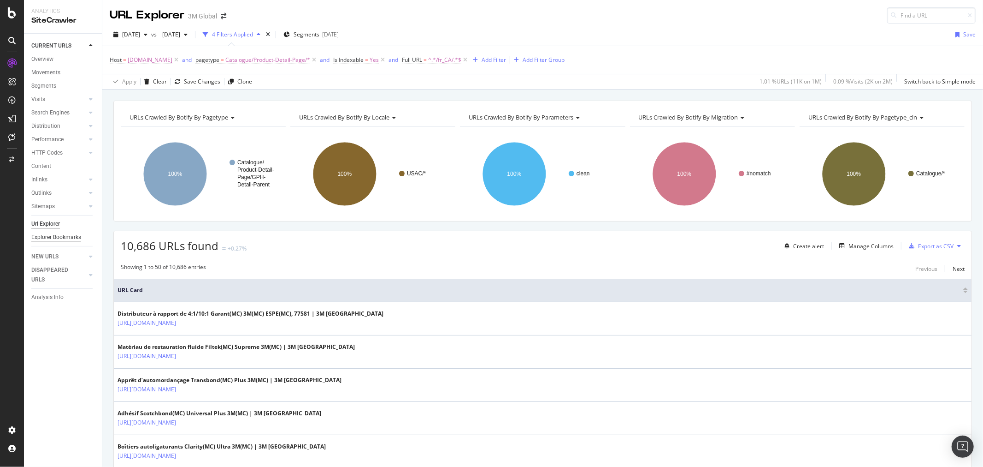
click at [63, 238] on div "Explorer Bookmarks" at bounding box center [56, 237] width 50 height 10
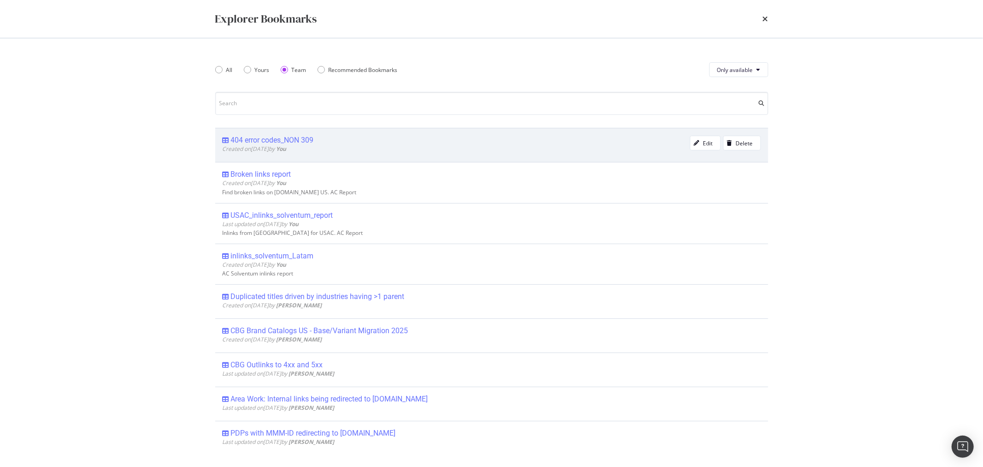
click at [302, 139] on div "404 error codes_NON 309" at bounding box center [272, 140] width 83 height 9
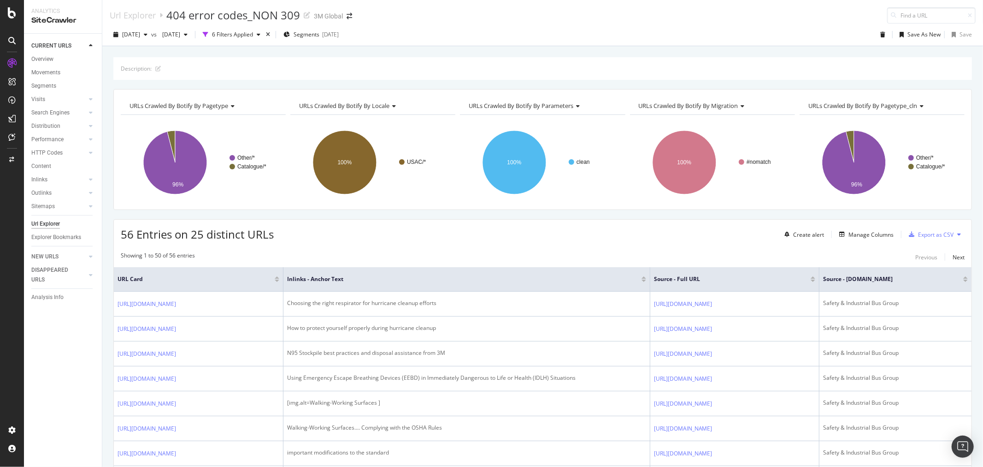
click at [958, 234] on icon at bounding box center [960, 234] width 4 height 6
click at [923, 234] on span "Export XML Sitemaps" at bounding box center [911, 235] width 54 height 8
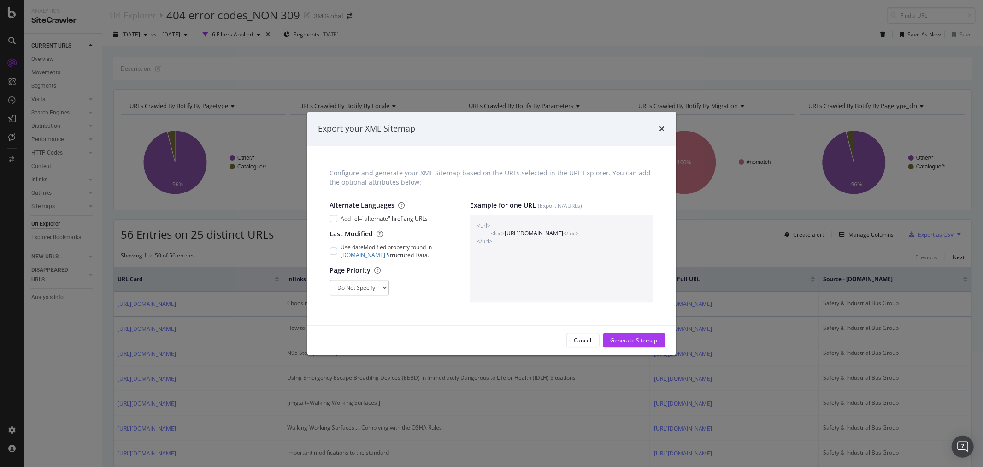
click at [888, 253] on div "Export your XML Sitemap Configure and generate your XML Sitemap based on the UR…" at bounding box center [491, 233] width 983 height 467
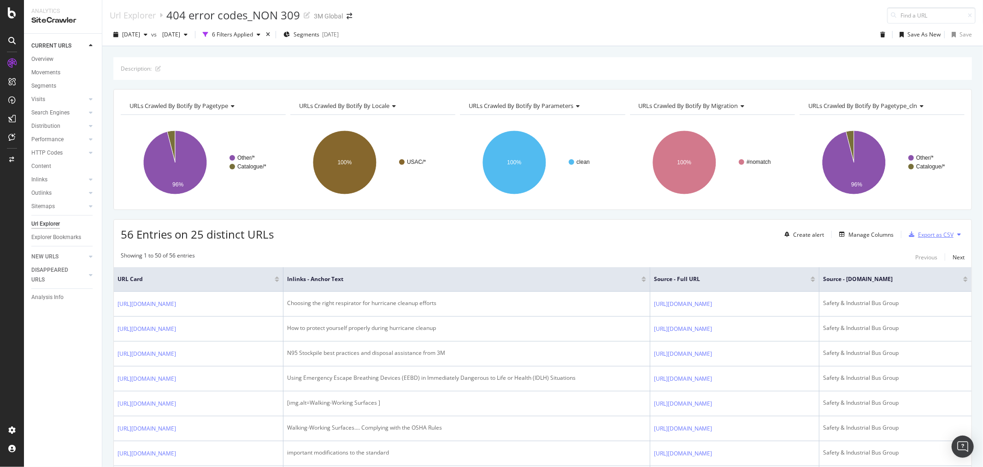
click at [924, 230] on div "Export as CSV" at bounding box center [929, 234] width 48 height 14
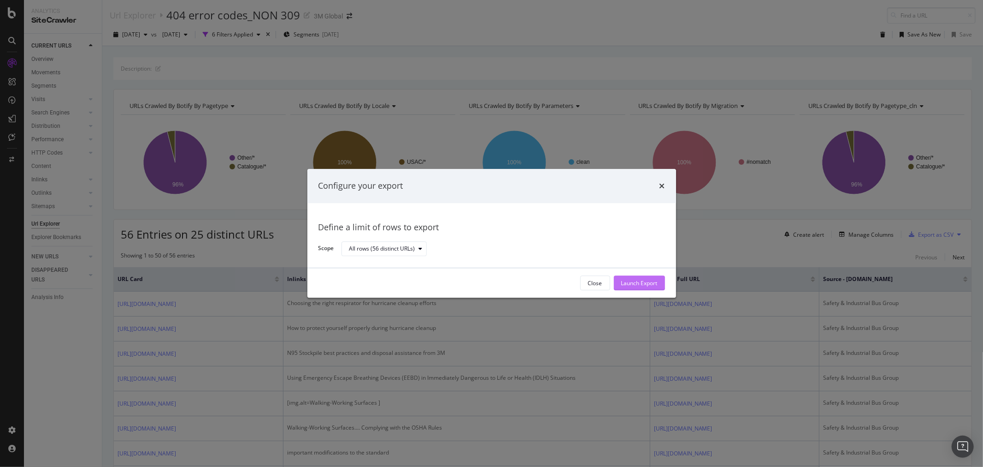
click at [637, 282] on div "Launch Export" at bounding box center [639, 283] width 36 height 8
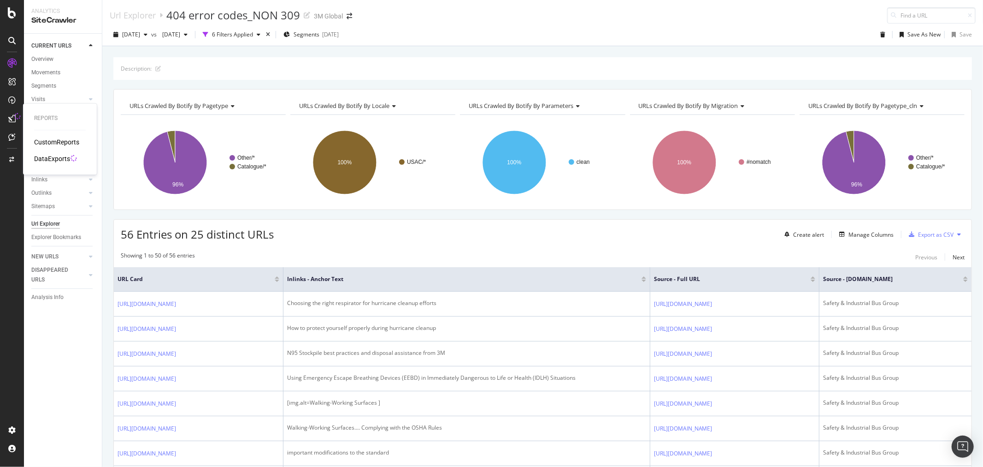
click at [10, 118] on icon at bounding box center [11, 118] width 7 height 7
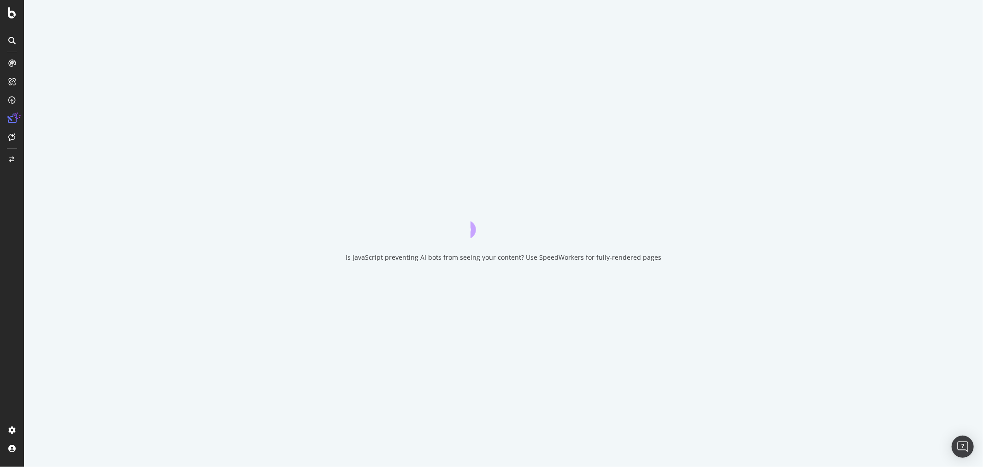
click at [12, 120] on icon at bounding box center [11, 118] width 9 height 9
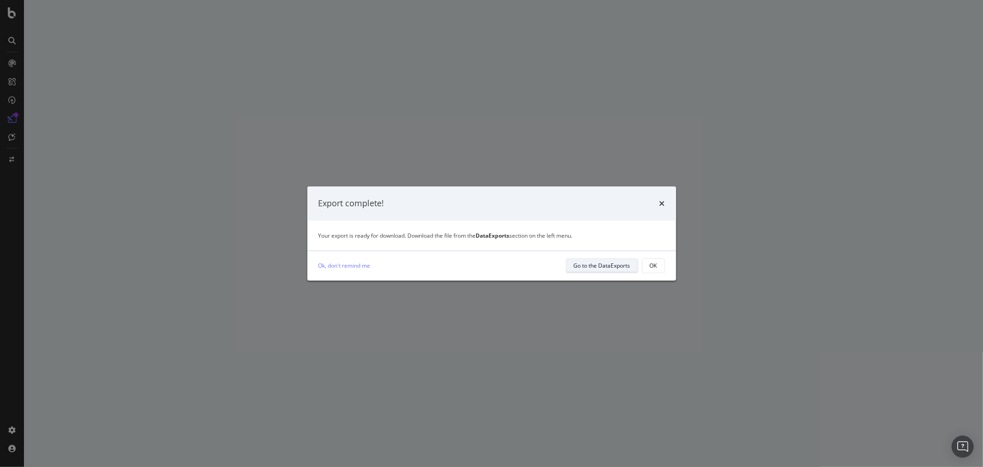
click at [620, 263] on div "Go to the DataExports" at bounding box center [602, 265] width 57 height 8
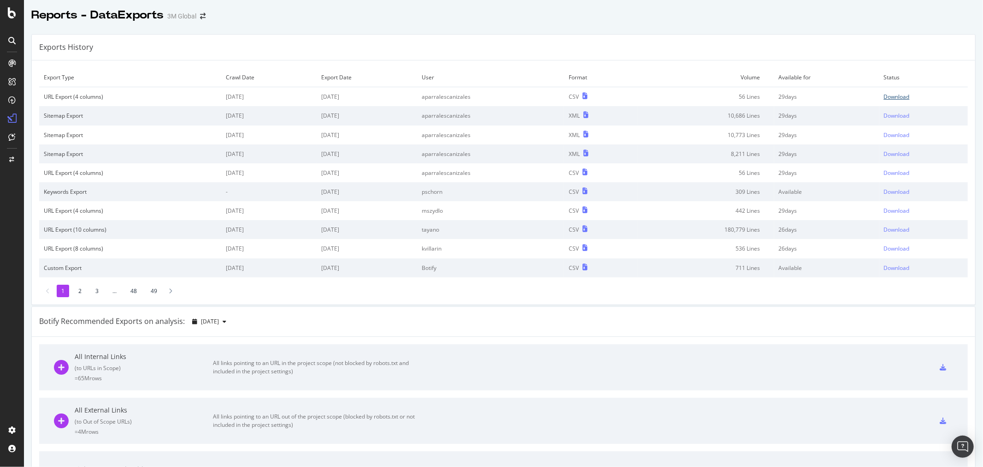
click at [891, 99] on div "Download" at bounding box center [897, 97] width 26 height 8
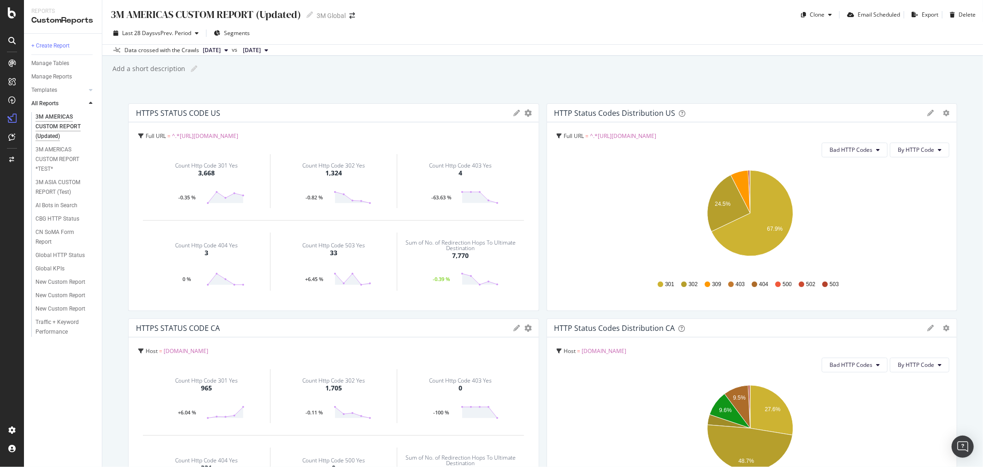
click at [88, 102] on div at bounding box center [90, 103] width 9 height 9
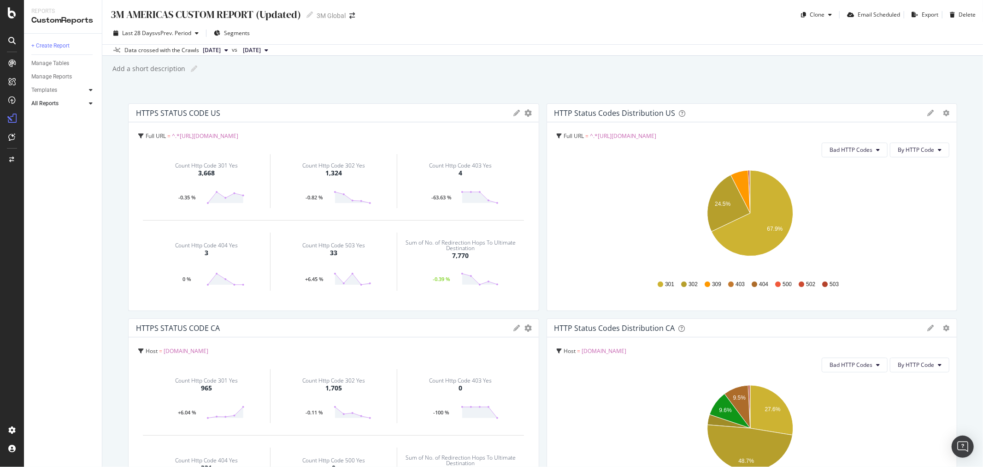
click at [89, 89] on icon at bounding box center [91, 90] width 4 height 6
click at [60, 101] on div "AI Bots in Search" at bounding box center [57, 104] width 42 height 10
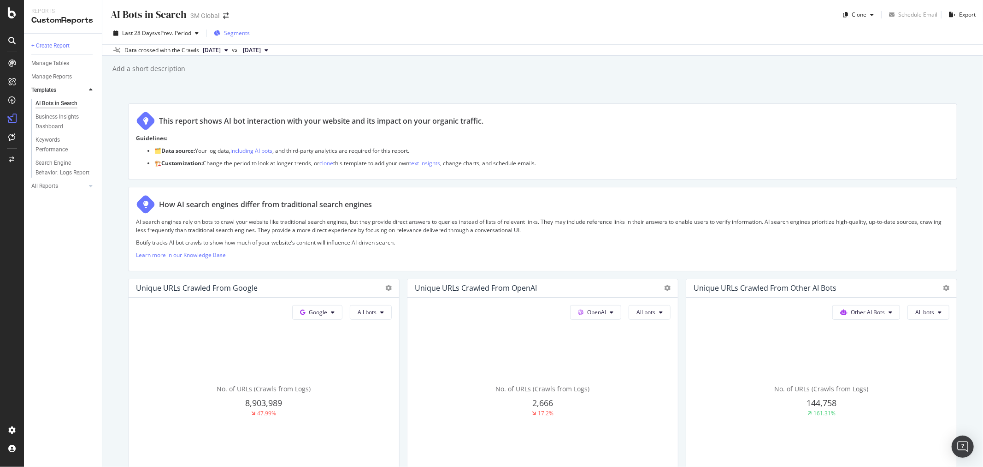
click at [243, 31] on span "Segments" at bounding box center [237, 33] width 26 height 8
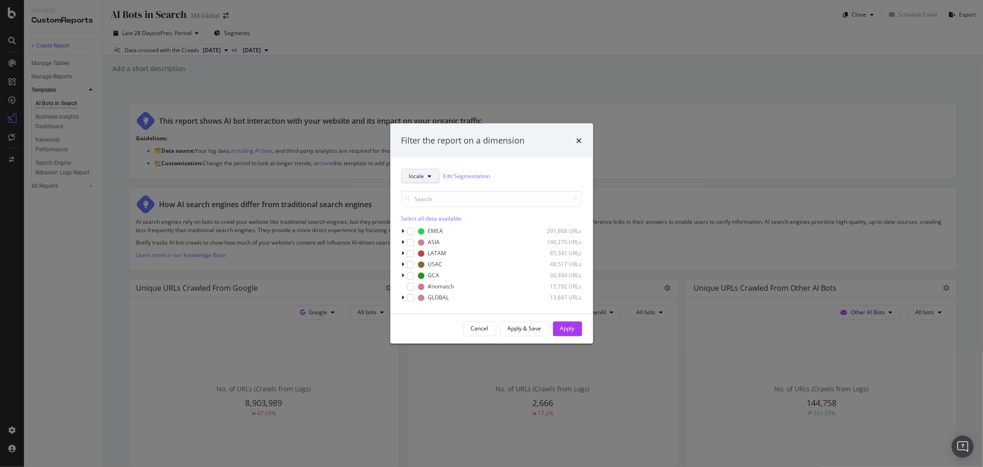
click at [428, 174] on icon "modal" at bounding box center [430, 176] width 4 height 6
click at [437, 225] on span "locale" at bounding box center [434, 226] width 50 height 8
click at [405, 263] on div "modal" at bounding box center [405, 264] width 6 height 9
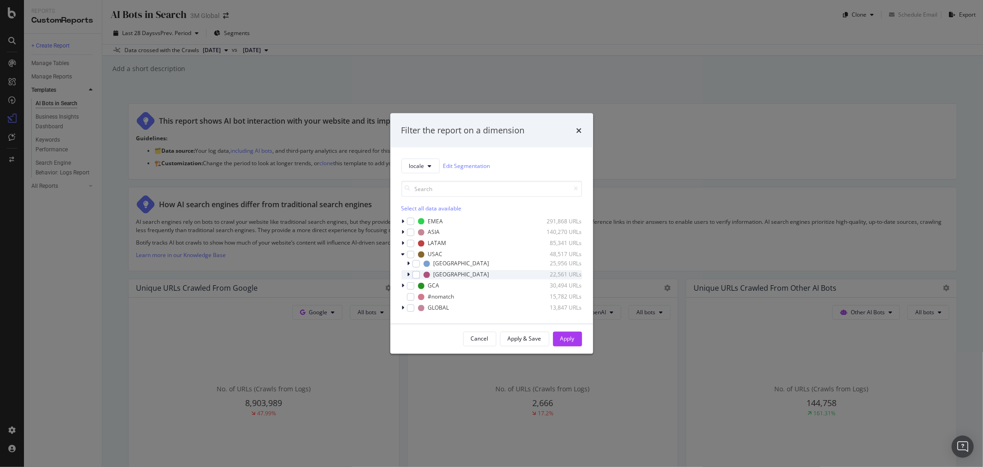
click at [408, 273] on icon "modal" at bounding box center [409, 275] width 3 height 6
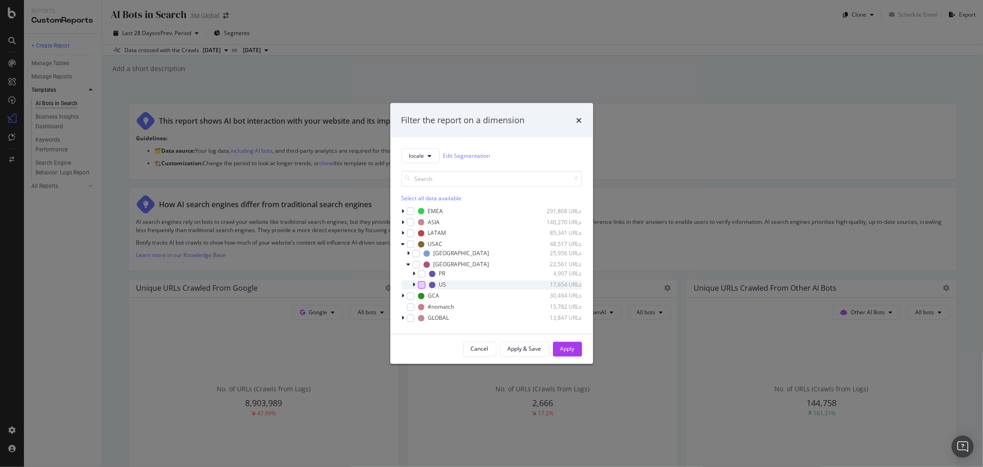
click at [420, 283] on div "modal" at bounding box center [421, 284] width 7 height 7
click at [415, 284] on icon "modal" at bounding box center [414, 285] width 3 height 6
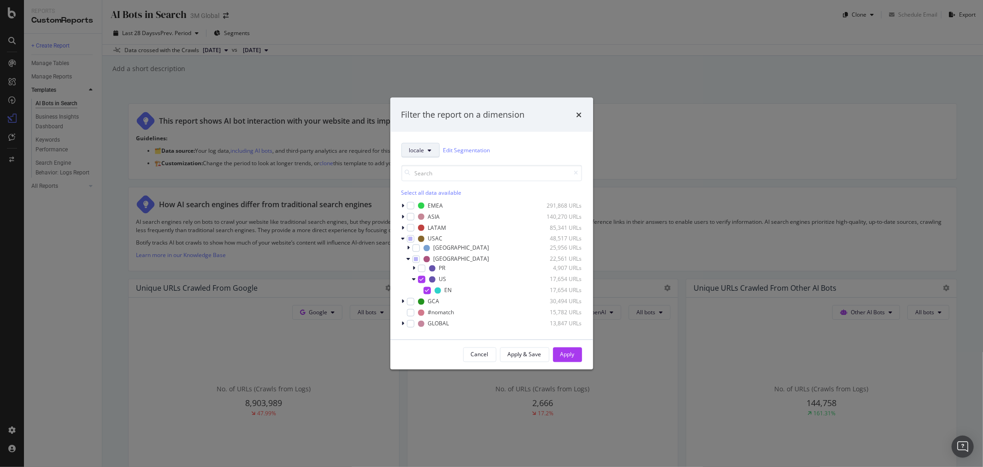
click at [429, 145] on button "locale" at bounding box center [421, 149] width 38 height 15
click at [430, 182] on span "pagetype" at bounding box center [434, 183] width 50 height 8
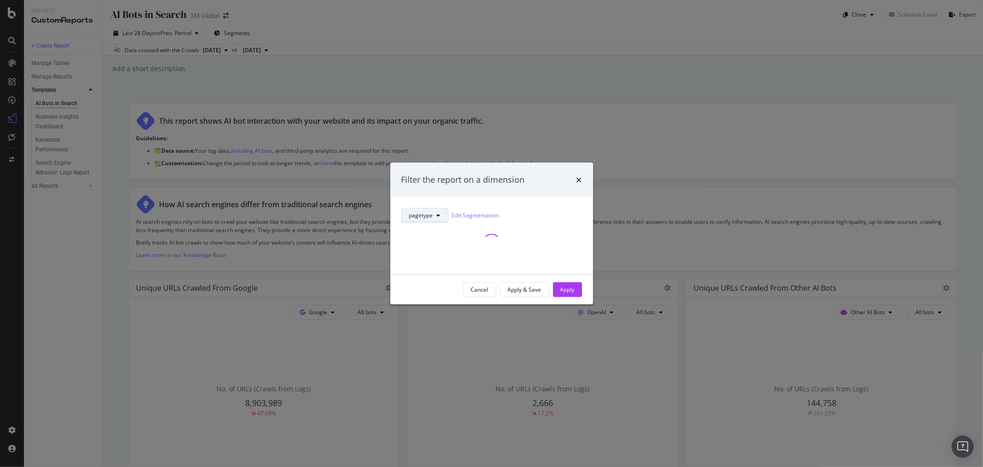
click at [429, 219] on span "pagetype" at bounding box center [421, 215] width 24 height 8
click at [428, 277] on div "parameters" at bounding box center [434, 281] width 65 height 13
click at [437, 217] on span "parameters" at bounding box center [424, 215] width 30 height 8
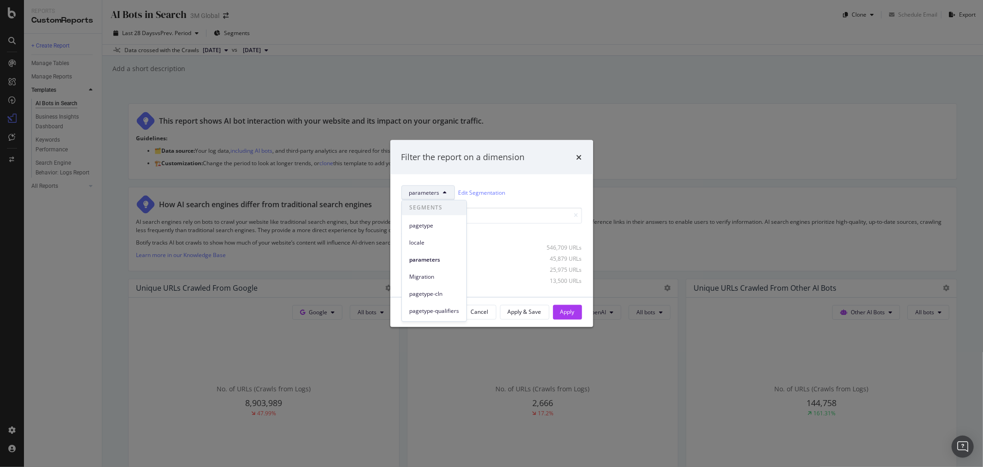
click at [449, 191] on button "parameters" at bounding box center [428, 192] width 53 height 15
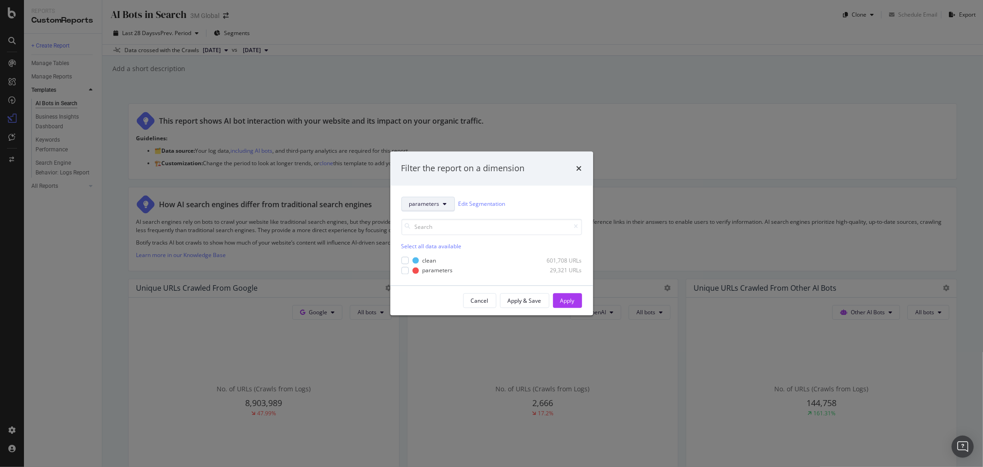
click at [444, 201] on icon "modal" at bounding box center [446, 204] width 4 height 6
click at [437, 305] on span "pagetype-cln" at bounding box center [434, 305] width 50 height 8
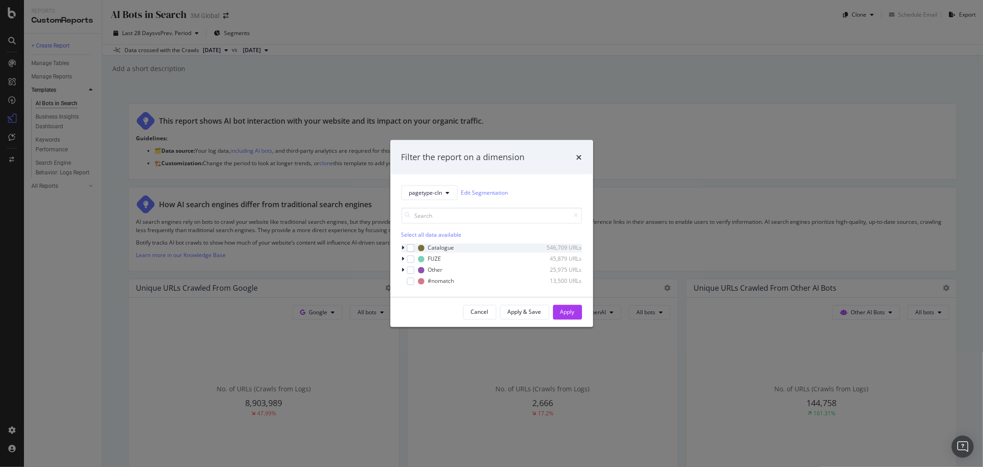
click at [402, 248] on div "modal" at bounding box center [405, 247] width 6 height 9
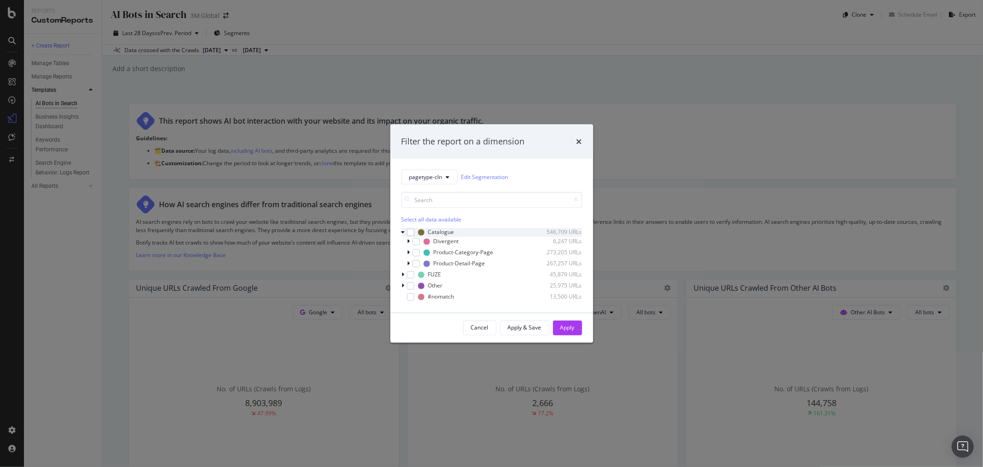
click at [403, 232] on icon "modal" at bounding box center [404, 232] width 4 height 6
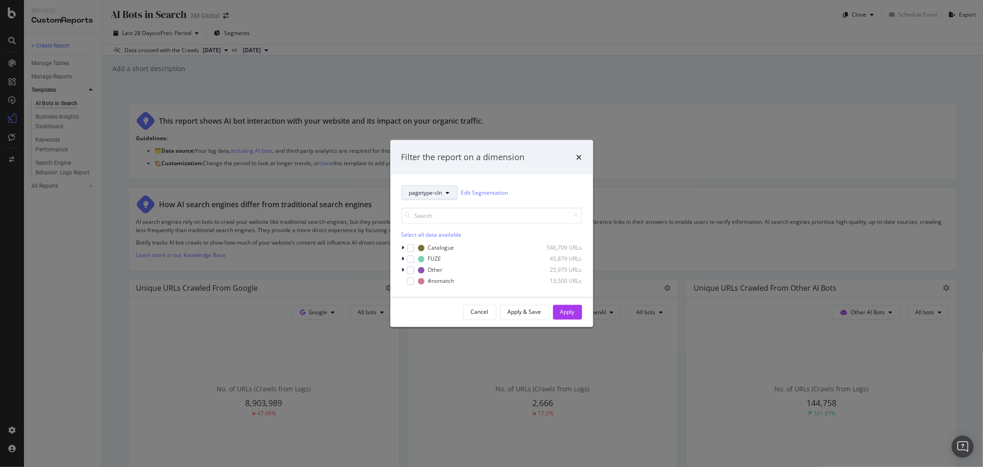
click at [451, 194] on button "pagetype-cln" at bounding box center [430, 192] width 56 height 15
click at [454, 313] on span "pagetype-qualifiers" at bounding box center [434, 311] width 50 height 8
click at [464, 190] on icon "modal" at bounding box center [465, 192] width 4 height 6
click at [430, 238] on span "locale" at bounding box center [434, 242] width 51 height 8
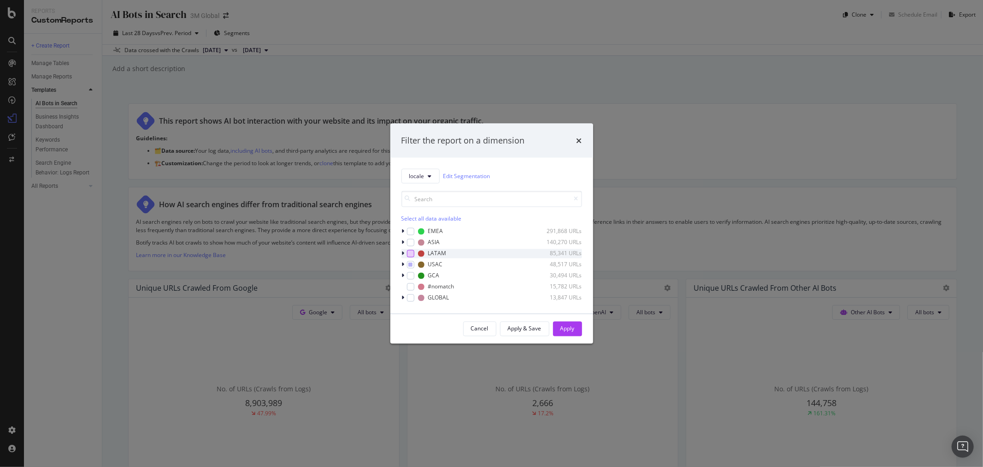
click at [411, 252] on div "modal" at bounding box center [410, 252] width 7 height 7
click at [409, 264] on icon "modal" at bounding box center [410, 264] width 4 height 5
click at [574, 326] on div "Apply" at bounding box center [568, 329] width 14 height 8
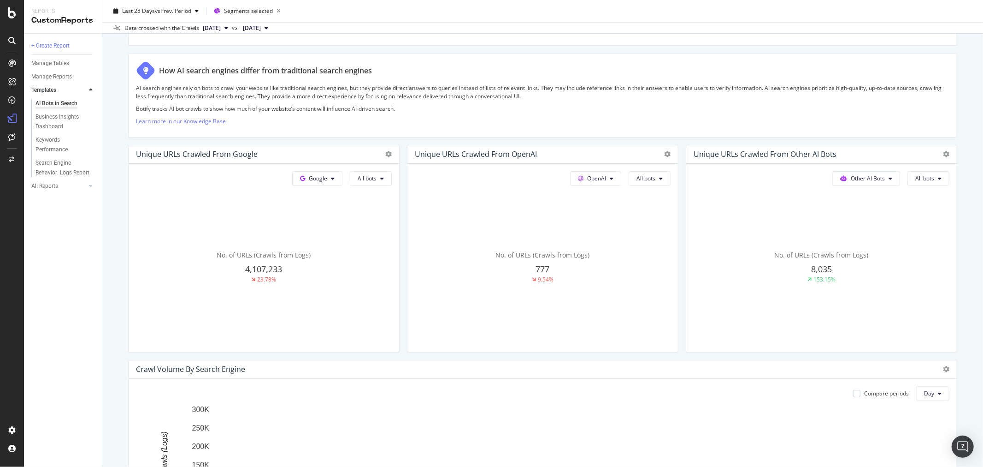
scroll to position [154, 0]
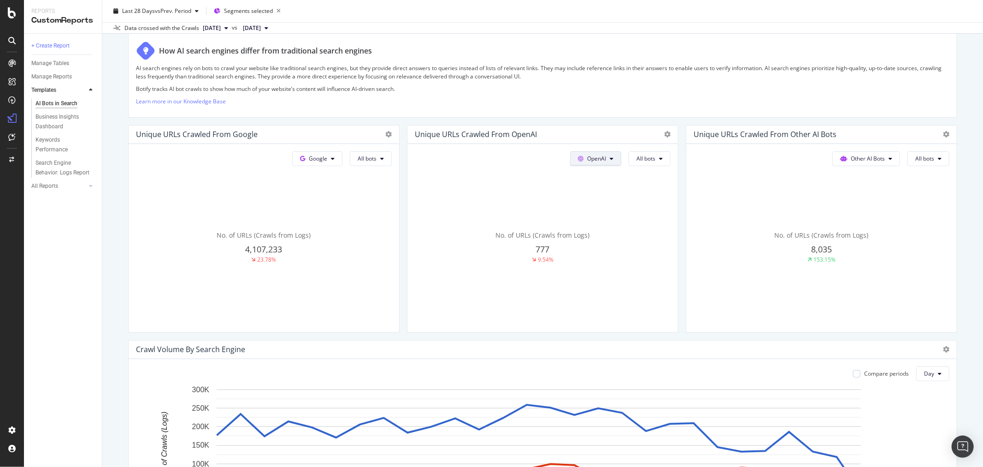
click at [343, 160] on button "OpenAI" at bounding box center [317, 158] width 50 height 15
click at [604, 160] on button "OpenAI" at bounding box center [595, 158] width 51 height 15
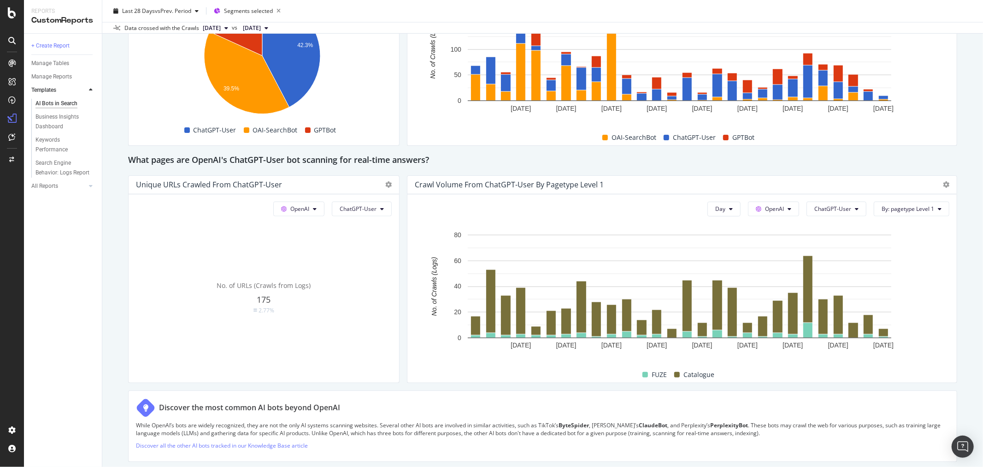
scroll to position [858, 0]
